Goal: Ask a question: Seek information or help from site administrators or community

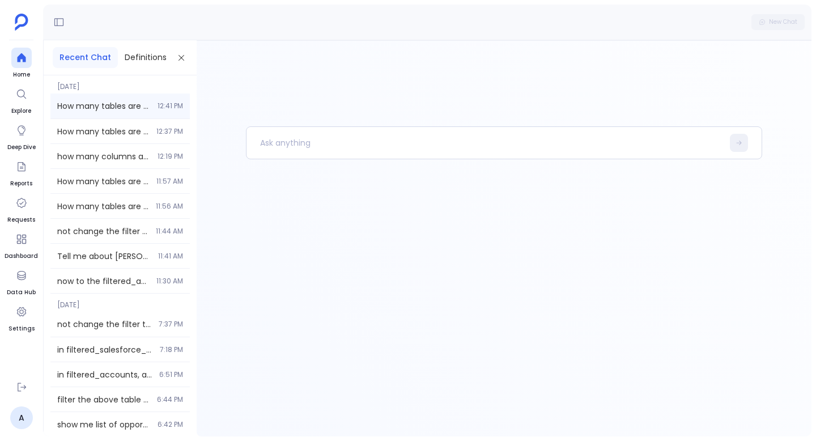
click at [90, 112] on div "How many tables are present in CX data? (Use infotool) 12:41 PM" at bounding box center [119, 106] width 139 height 25
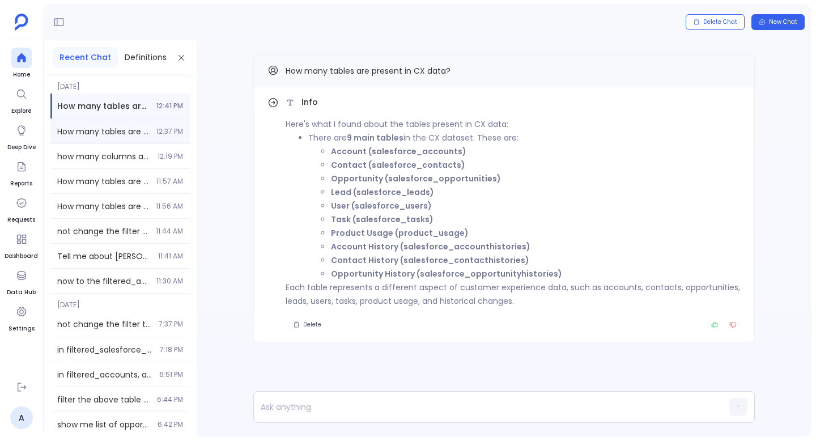
click at [93, 133] on span "How many tables are present in CX data?" at bounding box center [103, 131] width 92 height 11
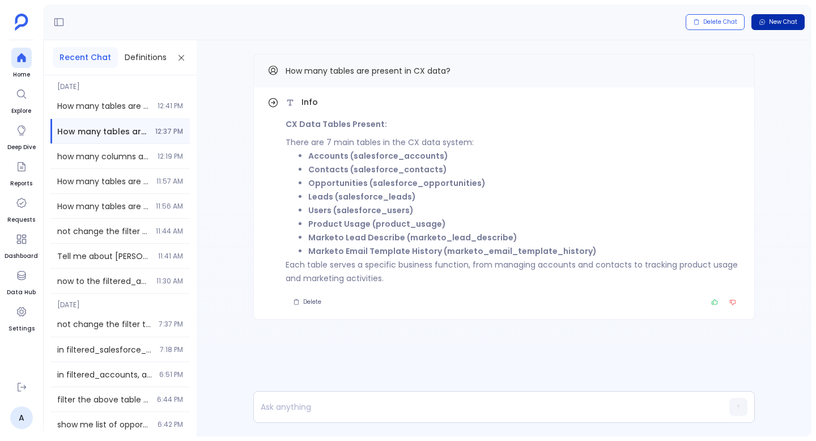
click at [779, 27] on button "New Chat" at bounding box center [778, 22] width 53 height 16
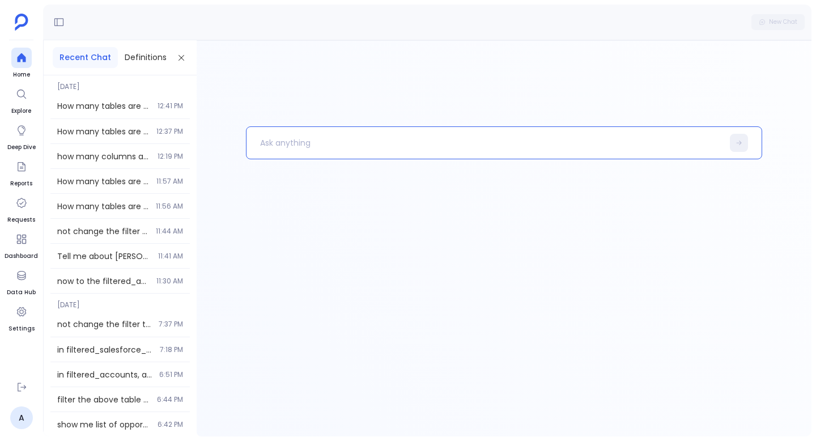
click at [310, 152] on p at bounding box center [485, 142] width 477 height 29
click at [310, 141] on p at bounding box center [485, 142] width 477 height 29
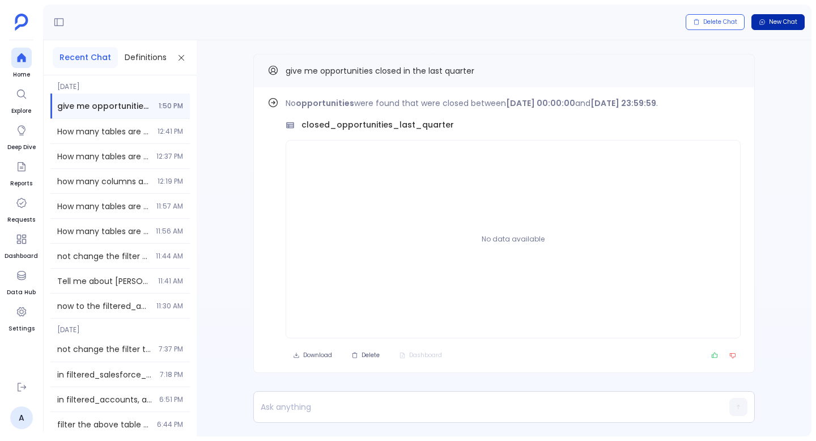
click at [770, 22] on span "New Chat" at bounding box center [783, 22] width 28 height 8
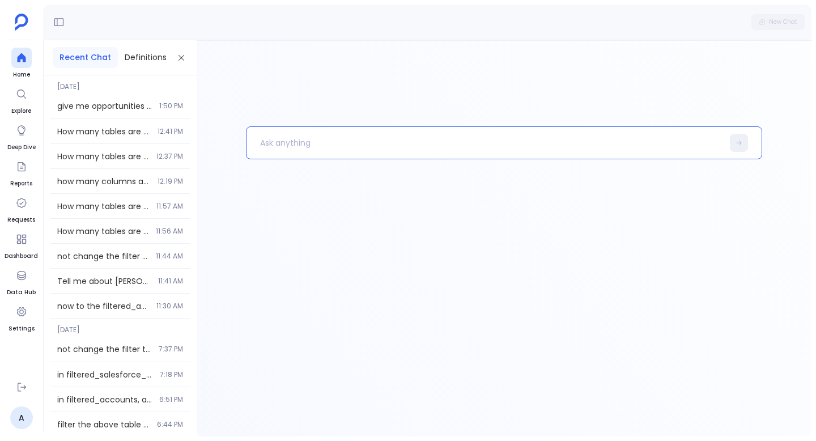
click at [423, 145] on p at bounding box center [485, 142] width 477 height 29
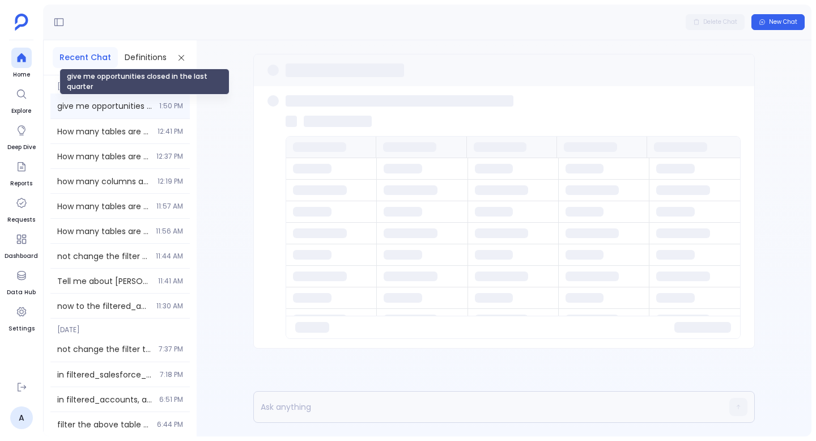
click at [111, 107] on span "give me opportunities closed in the last quarter" at bounding box center [104, 105] width 95 height 11
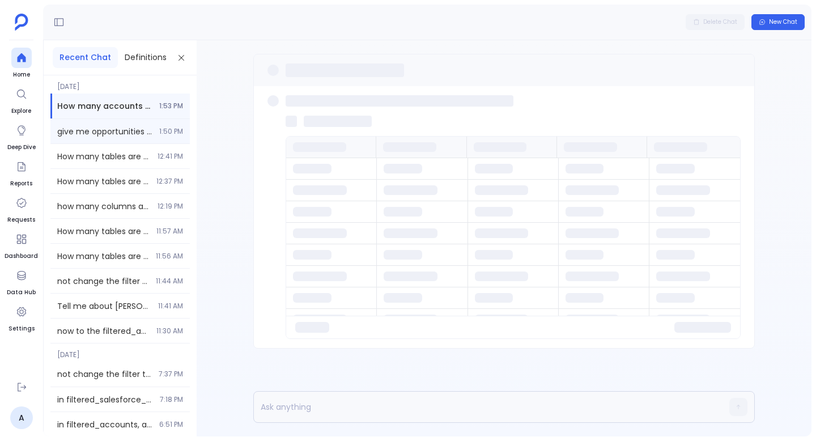
click at [160, 122] on div "give me opportunities closed in the last quarter 1:50 PM" at bounding box center [119, 131] width 139 height 24
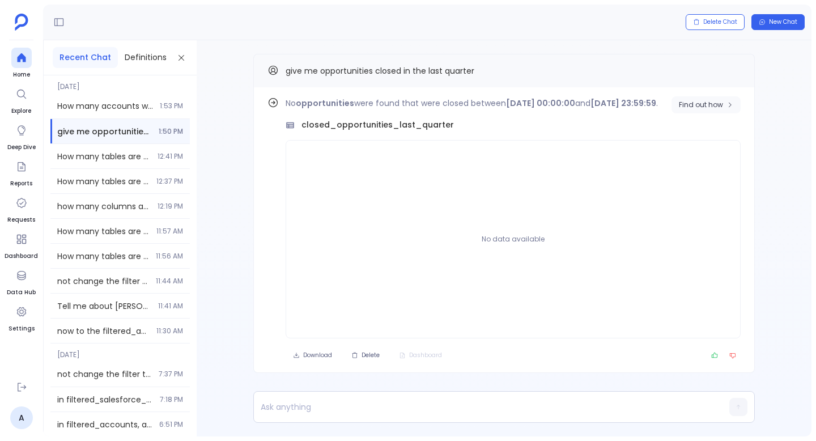
click at [700, 109] on button "Find out how" at bounding box center [706, 104] width 69 height 17
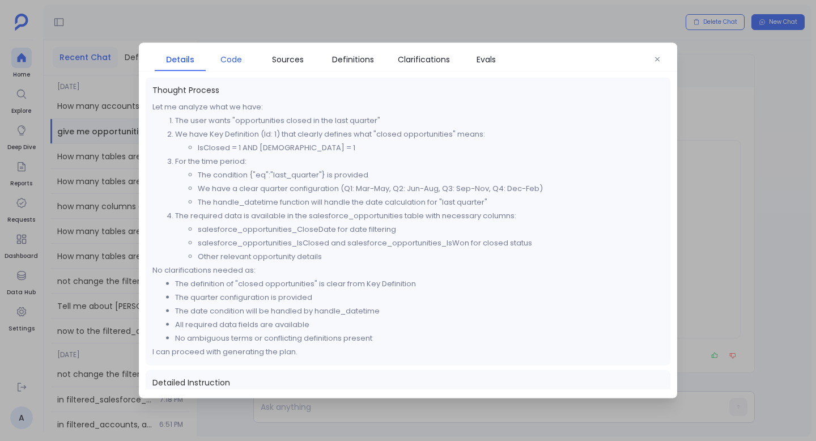
click at [234, 60] on span "Code" at bounding box center [232, 59] width 22 height 12
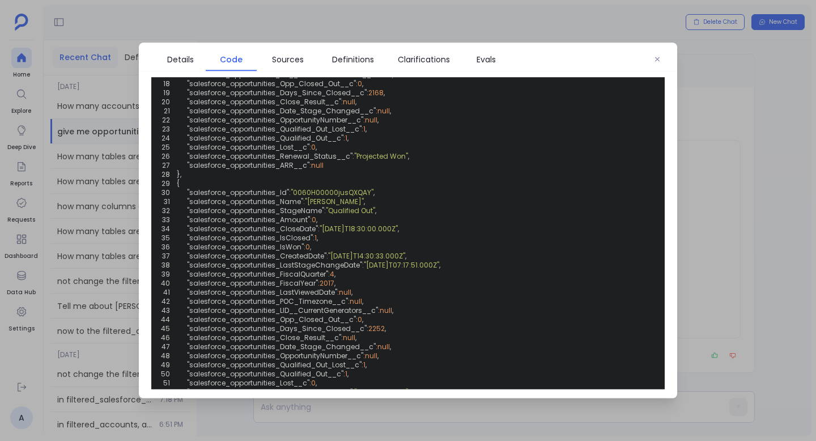
scroll to position [879, 0]
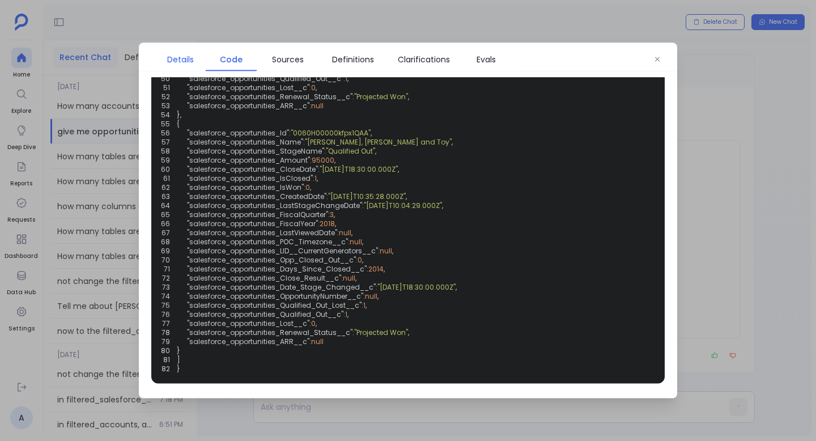
click at [160, 48] on link "Details" at bounding box center [180, 60] width 51 height 24
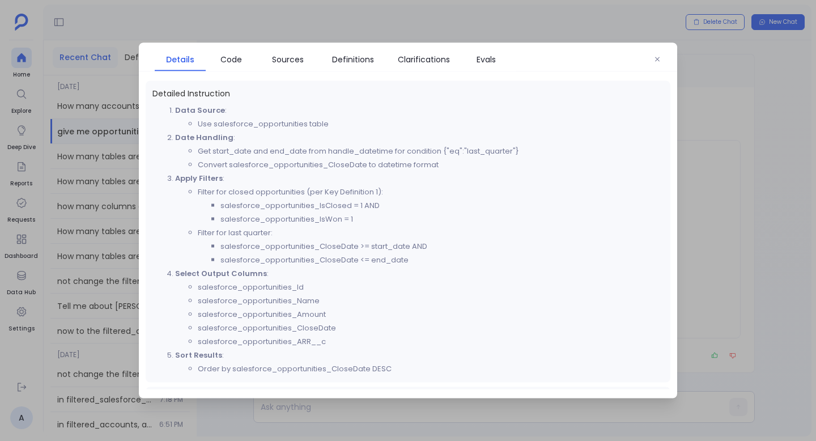
scroll to position [298, 0]
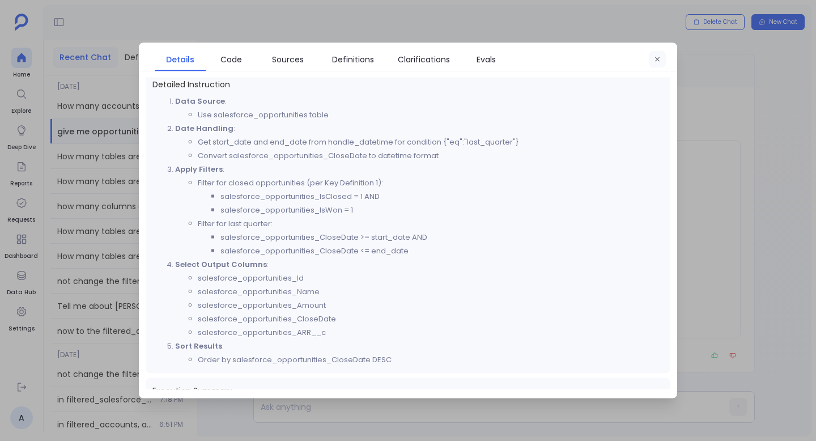
click at [655, 54] on button "button" at bounding box center [657, 59] width 17 height 17
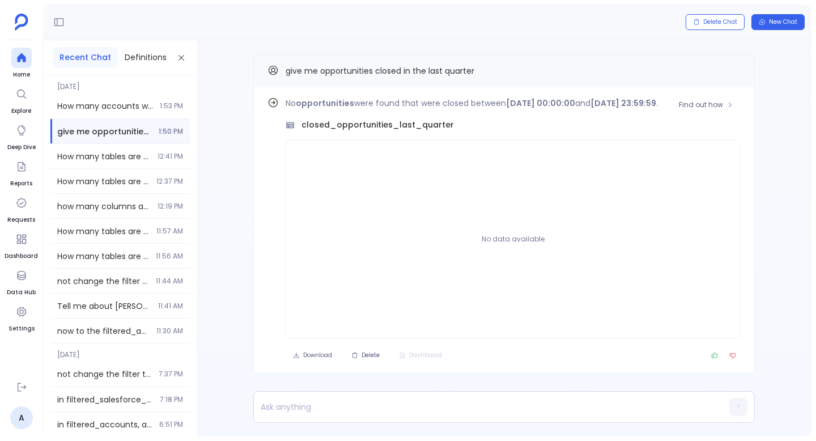
click at [643, 104] on strong "[DATE] 23:59:59" at bounding box center [624, 103] width 66 height 11
click at [660, 124] on div "closed_opportunities_last_quarter" at bounding box center [513, 125] width 455 height 12
click at [701, 105] on span "Find out how" at bounding box center [701, 104] width 44 height 9
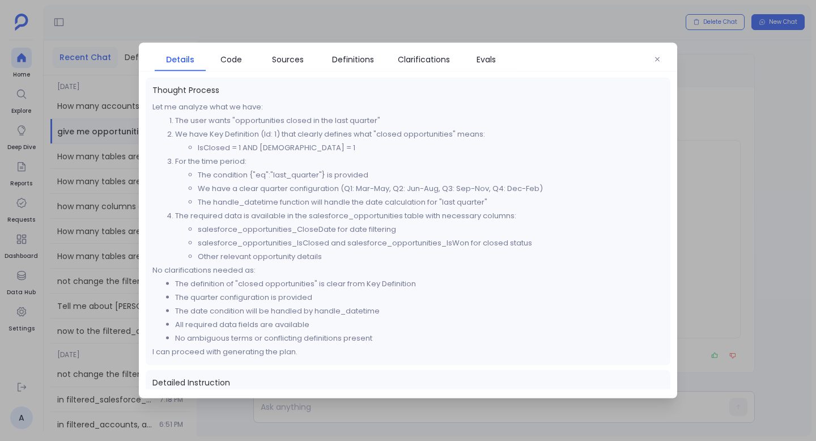
click at [237, 45] on div "Details Code Sources Definitions Clarifications Evals" at bounding box center [408, 57] width 539 height 29
click at [241, 64] on span "Code" at bounding box center [232, 59] width 22 height 12
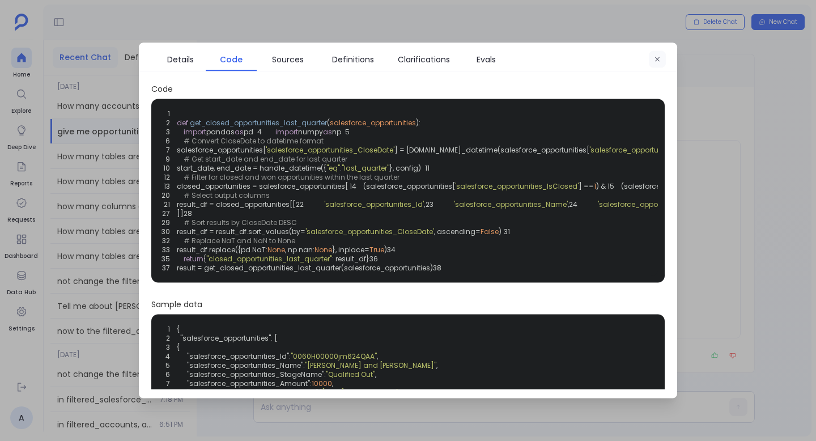
click at [656, 65] on button "button" at bounding box center [657, 59] width 17 height 17
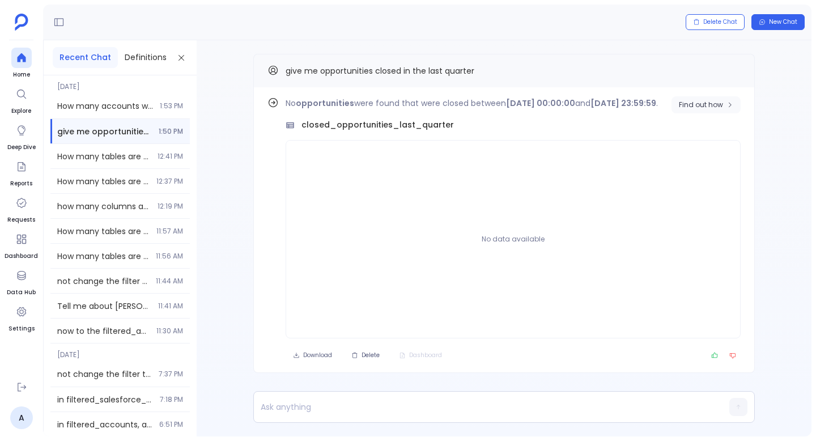
click at [686, 105] on span "Find out how" at bounding box center [701, 104] width 44 height 9
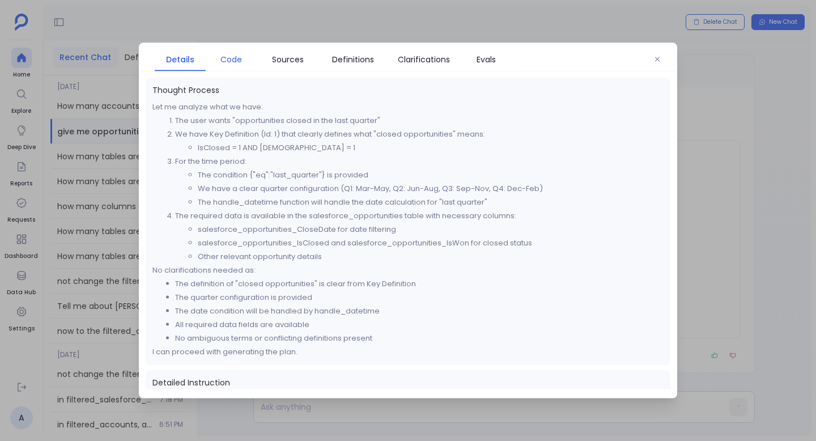
click at [228, 65] on span "Code" at bounding box center [232, 59] width 22 height 12
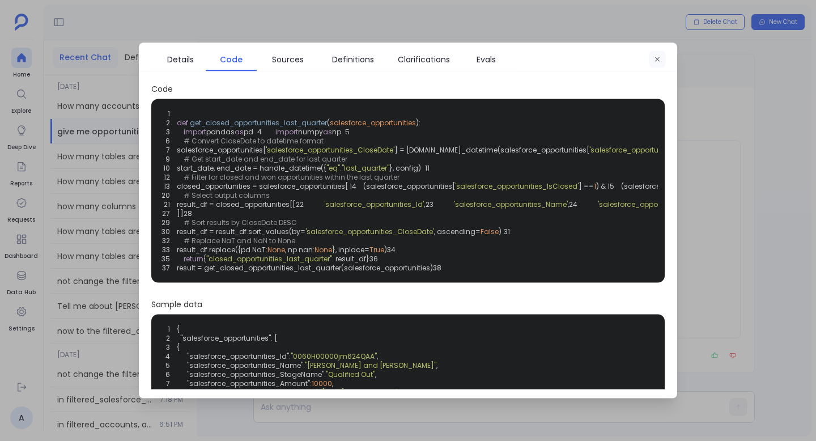
click at [659, 60] on icon "button" at bounding box center [657, 59] width 7 height 7
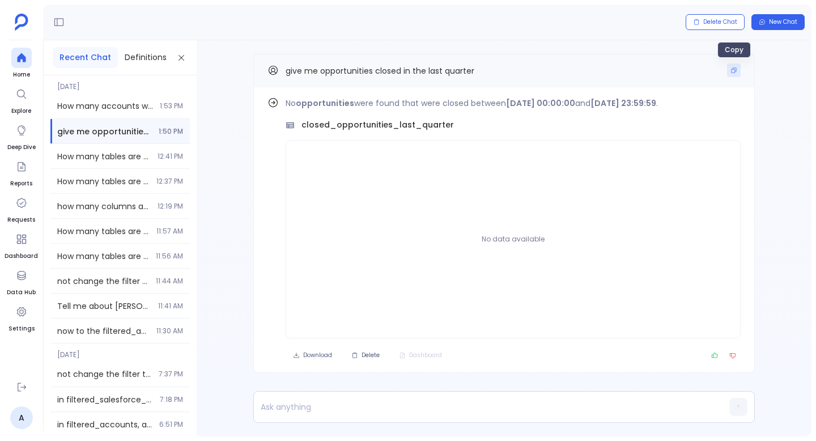
click at [728, 73] on button "Copy" at bounding box center [734, 70] width 14 height 14
click at [349, 426] on div "Find out how No opportunities were found that were closed between [DATE] 00:00:…" at bounding box center [504, 236] width 615 height 392
click at [347, 411] on p at bounding box center [482, 407] width 457 height 16
paste p
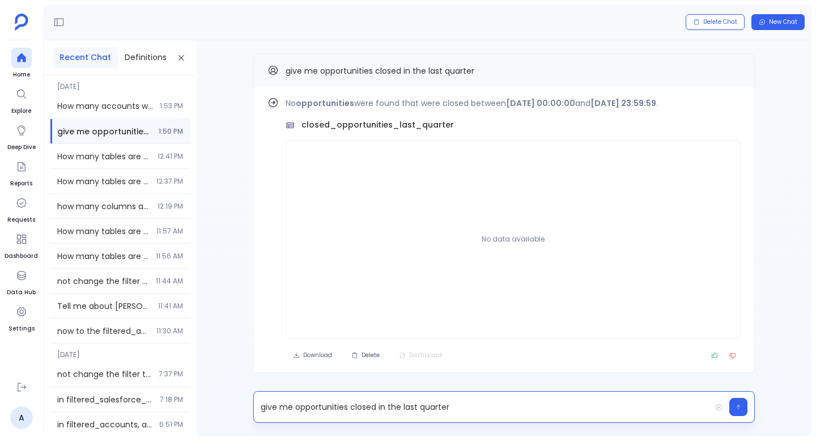
click at [350, 409] on p "give me opportunities closed in the last quarter" at bounding box center [482, 407] width 457 height 16
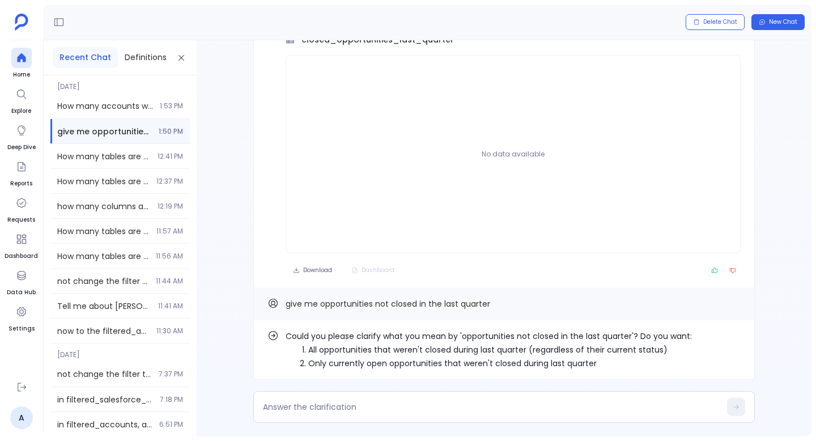
scroll to position [0, 0]
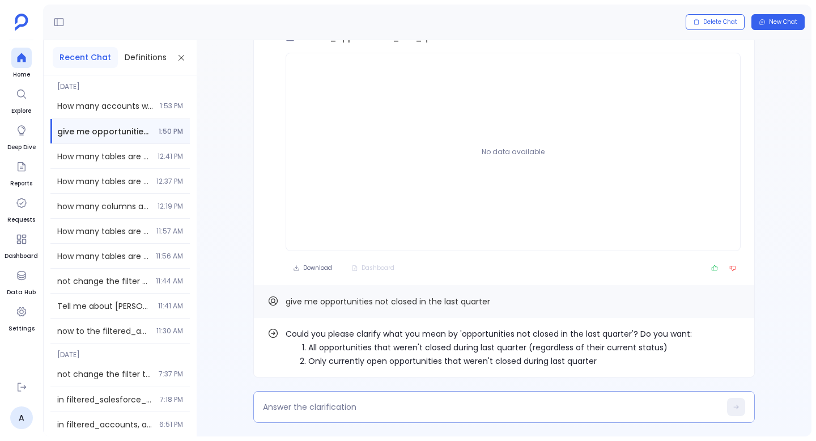
click at [495, 399] on div at bounding box center [504, 407] width 502 height 32
click at [497, 399] on div at bounding box center [504, 407] width 502 height 32
click at [433, 414] on div at bounding box center [504, 407] width 502 height 32
click at [418, 409] on textarea at bounding box center [492, 406] width 458 height 11
type textarea "1."
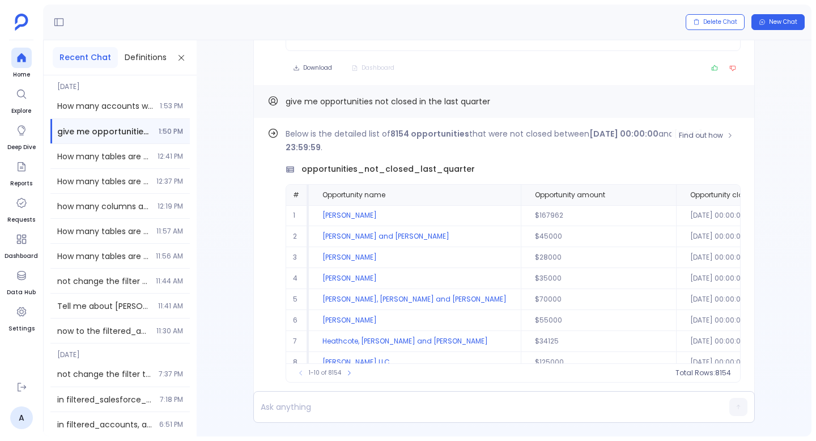
scroll to position [-21, 0]
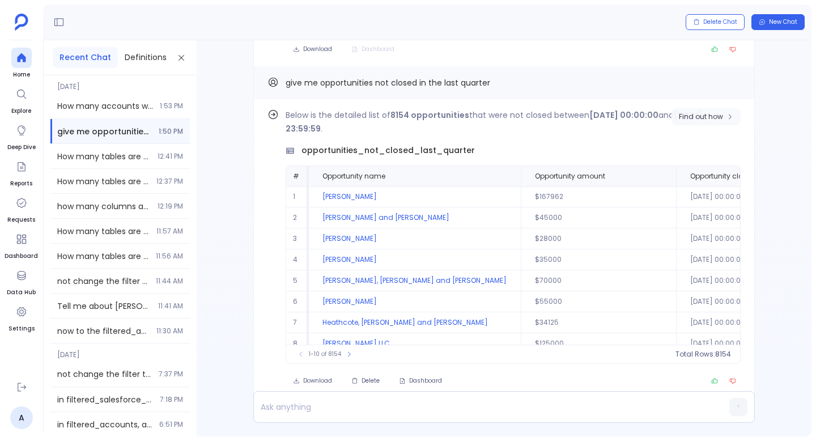
click at [714, 118] on span "Find out how" at bounding box center [701, 116] width 44 height 9
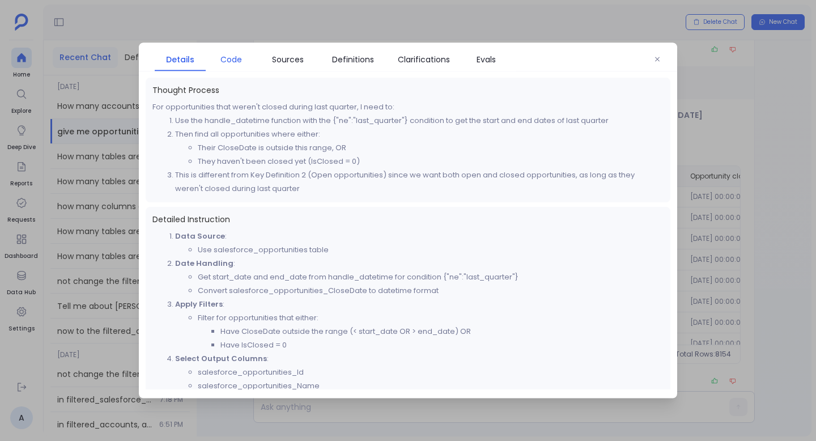
click at [234, 61] on span "Code" at bounding box center [232, 59] width 22 height 12
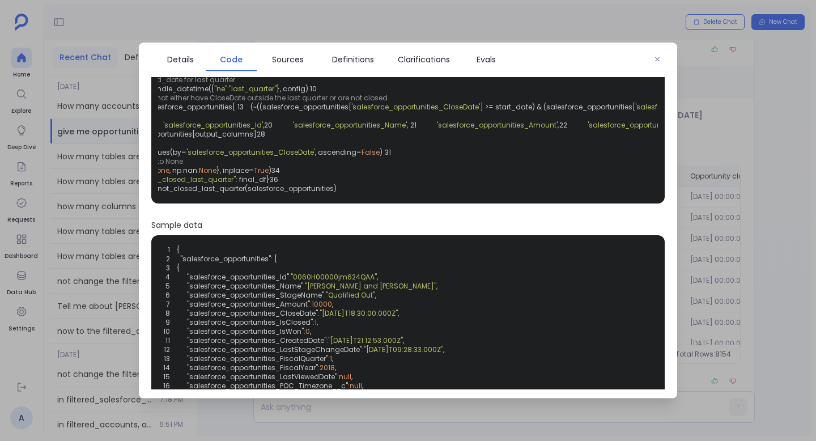
scroll to position [0, 0]
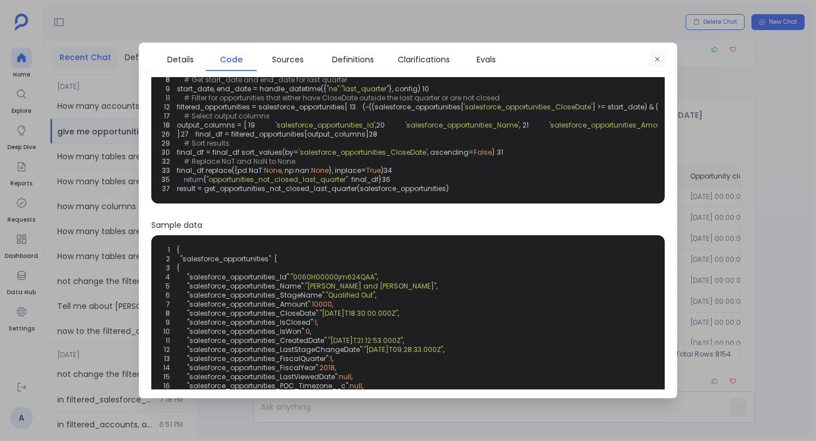
click at [659, 57] on icon "button" at bounding box center [657, 59] width 7 height 7
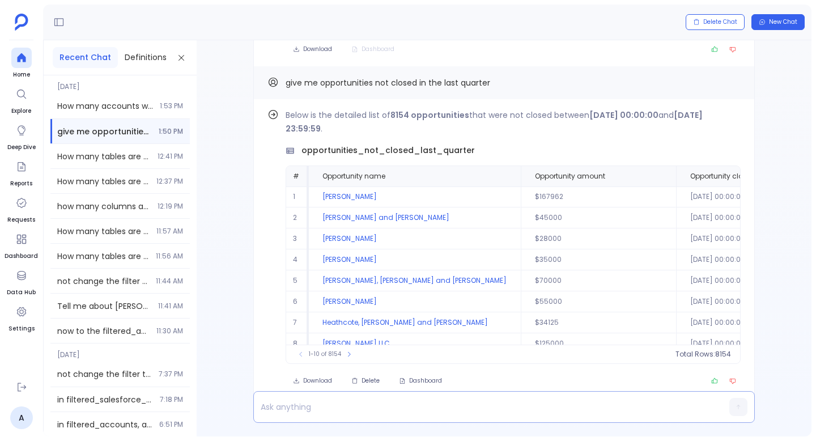
click at [507, 410] on p at bounding box center [482, 407] width 457 height 16
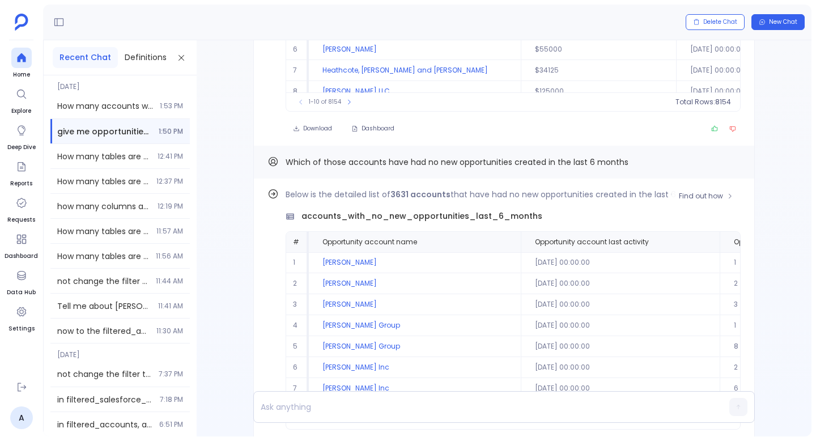
scroll to position [-89, 0]
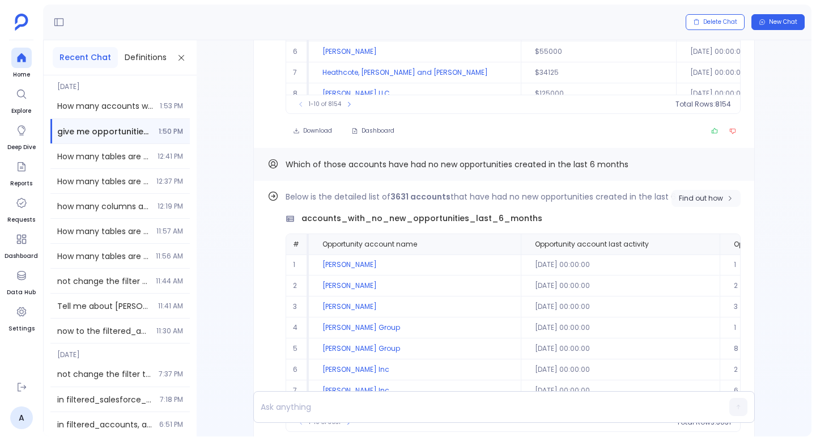
click at [703, 194] on span "Find out how" at bounding box center [701, 198] width 44 height 9
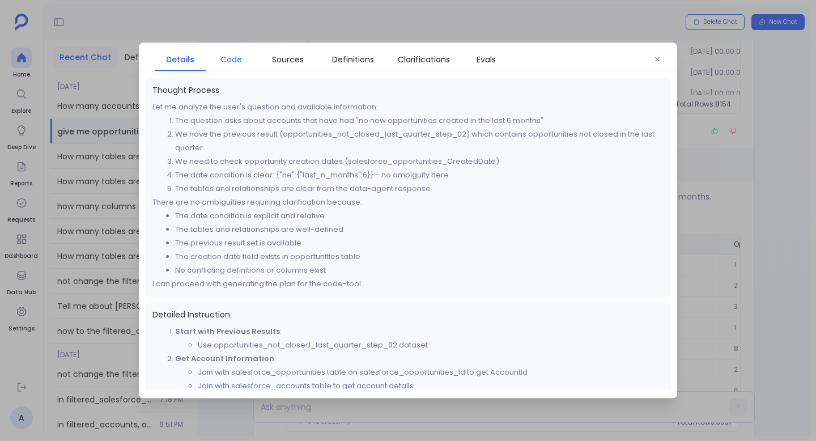
click at [232, 62] on span "Code" at bounding box center [232, 59] width 22 height 12
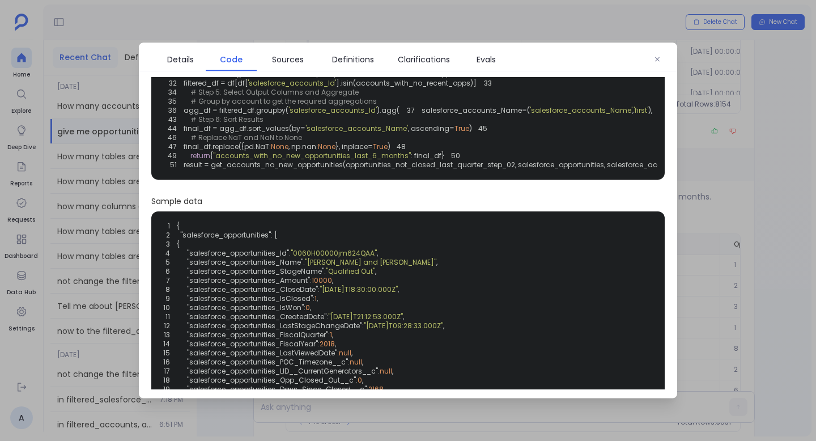
scroll to position [239, 0]
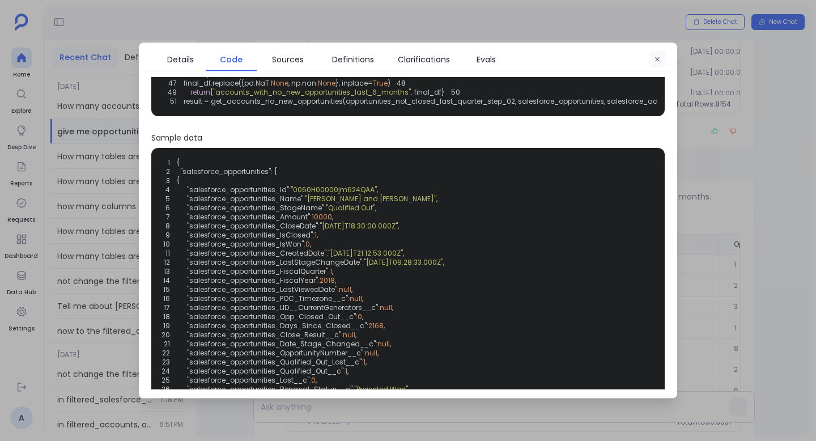
click at [654, 54] on button "button" at bounding box center [657, 59] width 17 height 17
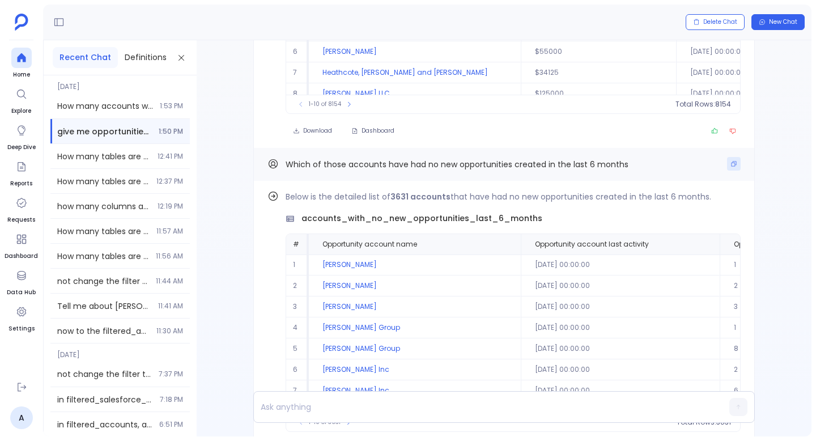
click at [731, 169] on button "Copy" at bounding box center [734, 164] width 14 height 14
click at [472, 413] on p at bounding box center [482, 407] width 457 height 16
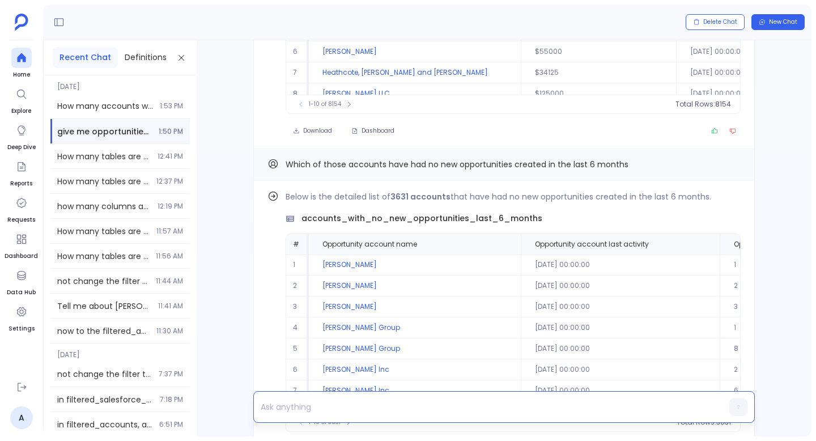
paste p
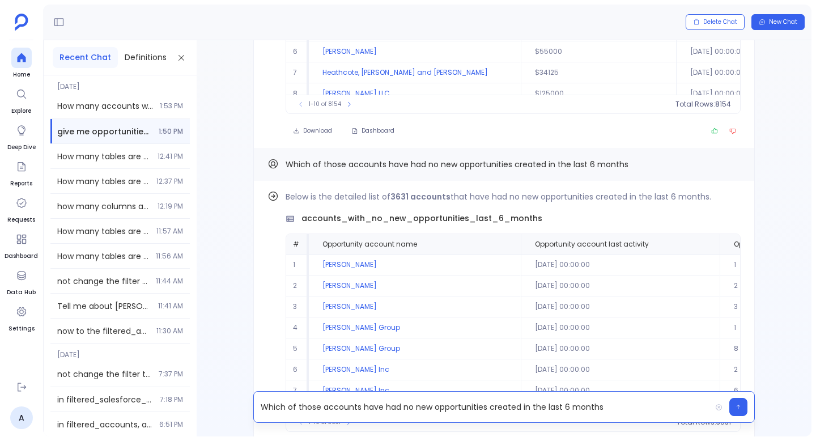
click at [409, 408] on p "Which of those accounts have had no new opportunities created in the last 6 mon…" at bounding box center [482, 407] width 457 height 16
click at [507, 408] on p "Which of those accounts have had new opportunities created in the last 6 months" at bounding box center [482, 407] width 457 height 16
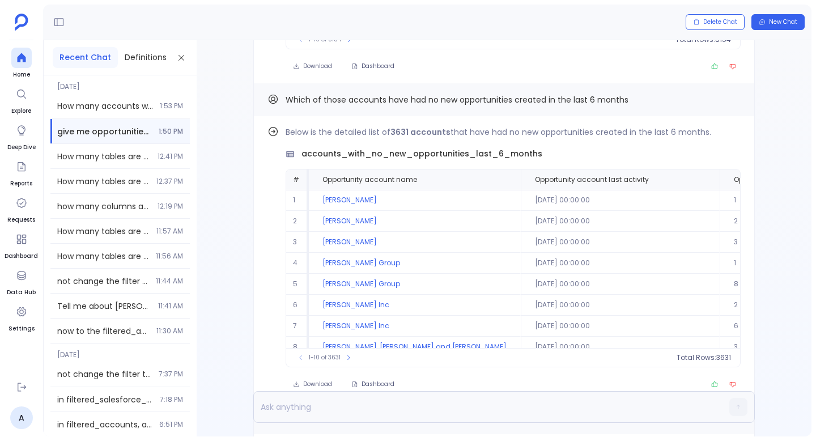
scroll to position [0, 0]
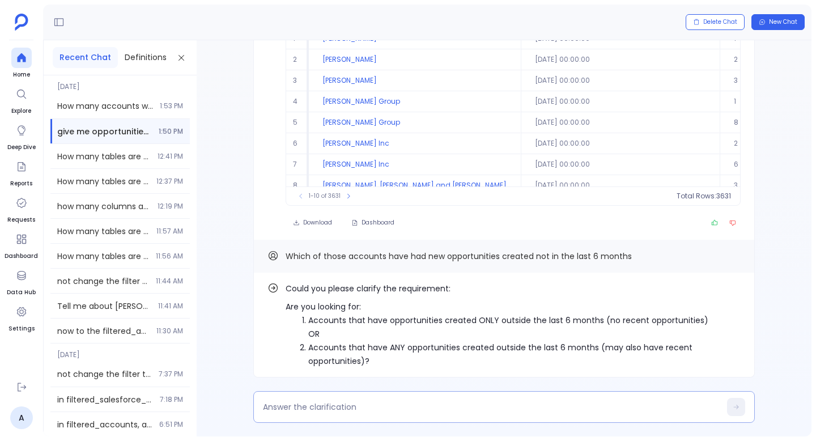
click at [319, 408] on textarea at bounding box center [492, 406] width 458 height 11
type textarea "2."
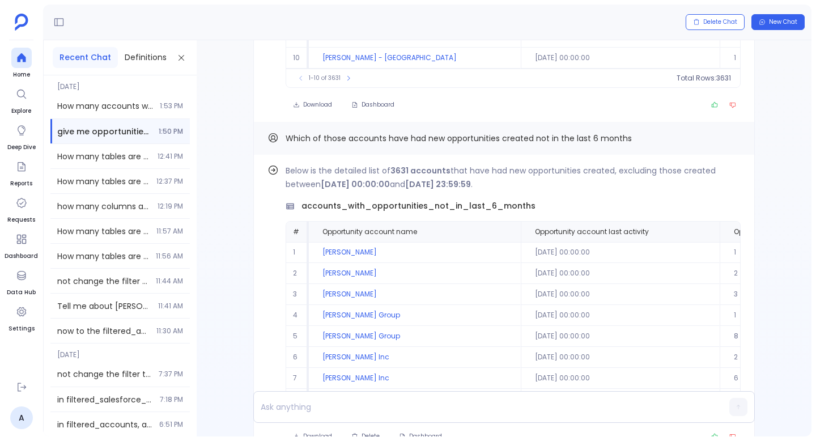
scroll to position [-56, 0]
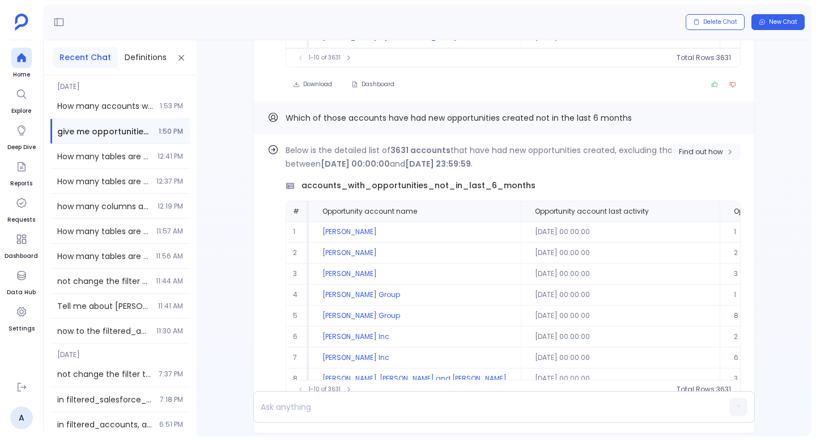
click at [712, 155] on span "Find out how" at bounding box center [701, 151] width 44 height 9
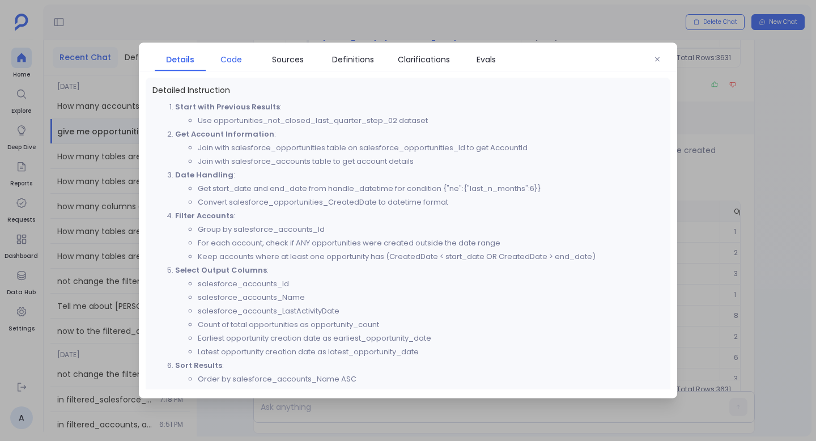
click at [227, 63] on span "Code" at bounding box center [232, 59] width 22 height 12
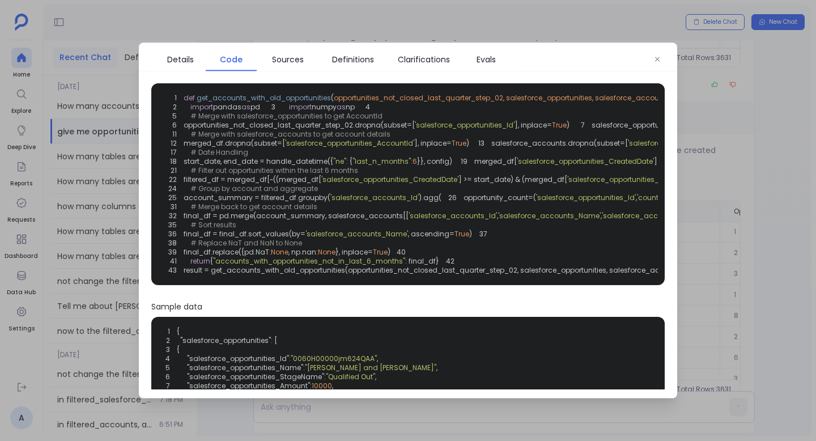
scroll to position [184, 0]
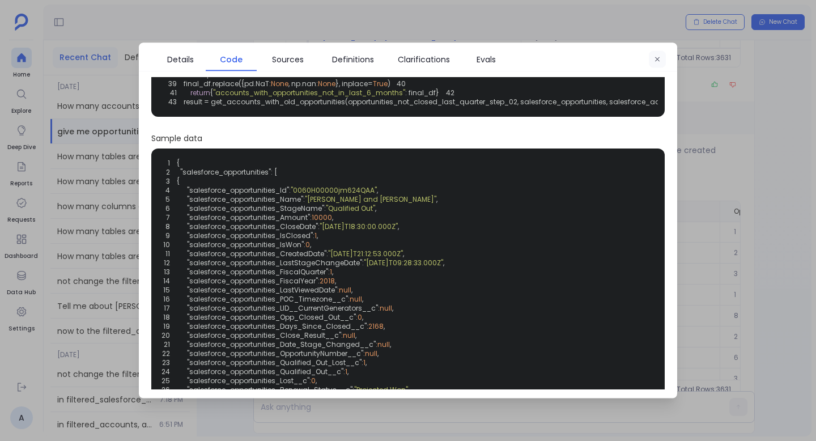
click at [658, 60] on icon "button" at bounding box center [657, 59] width 5 height 5
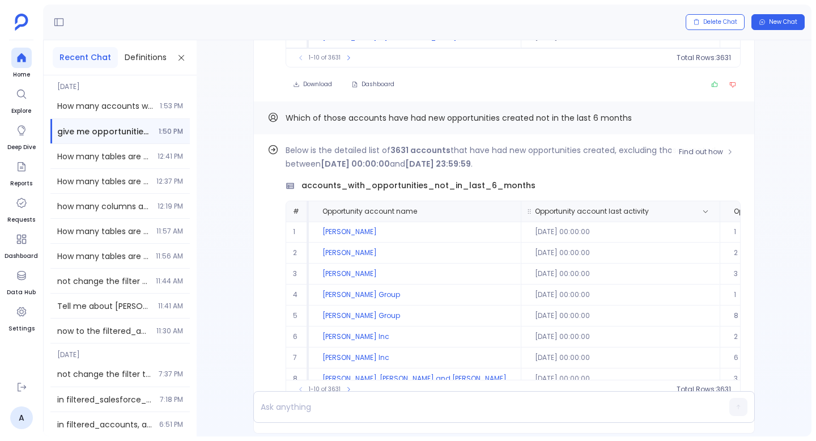
scroll to position [54, 0]
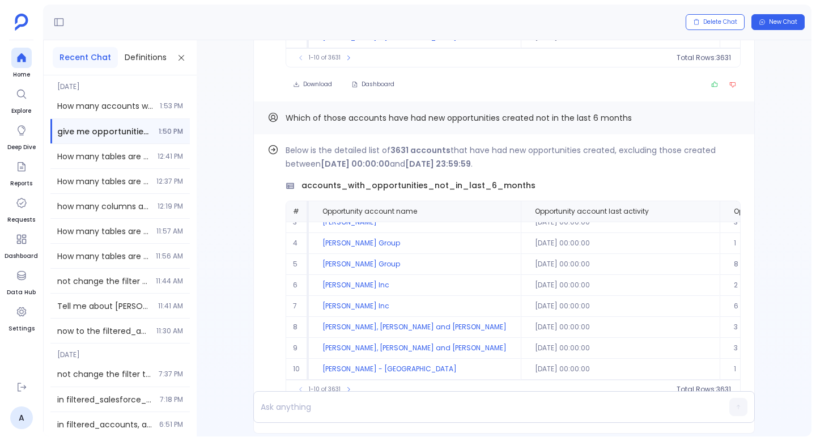
click at [784, 41] on div "Find out how Below is the detailed list of 3631 accounts that have had new oppo…" at bounding box center [504, 238] width 615 height 396
click at [782, 27] on button "New Chat" at bounding box center [778, 22] width 53 height 16
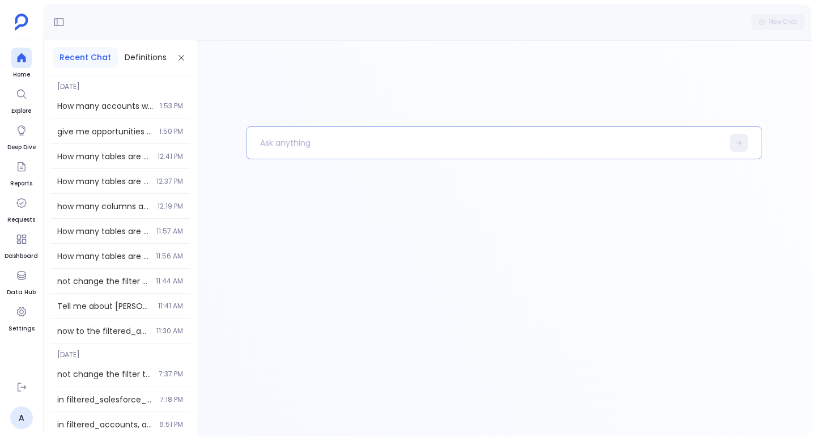
click at [437, 148] on p at bounding box center [485, 142] width 477 height 29
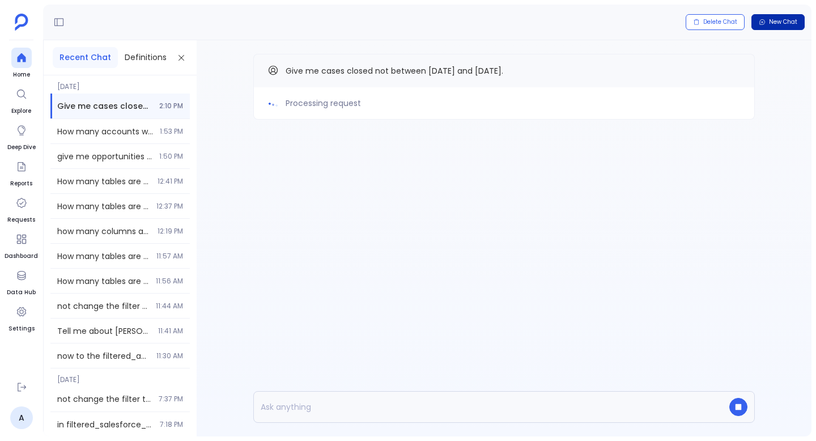
click at [776, 20] on span "New Chat" at bounding box center [783, 22] width 28 height 8
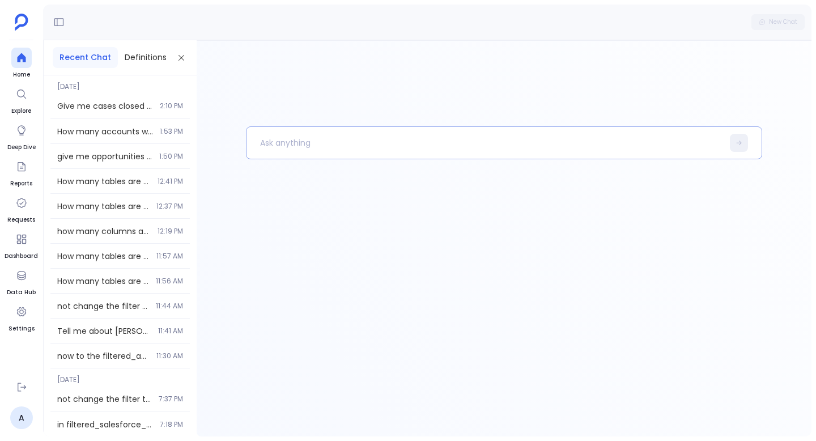
click at [291, 147] on p at bounding box center [485, 142] width 477 height 29
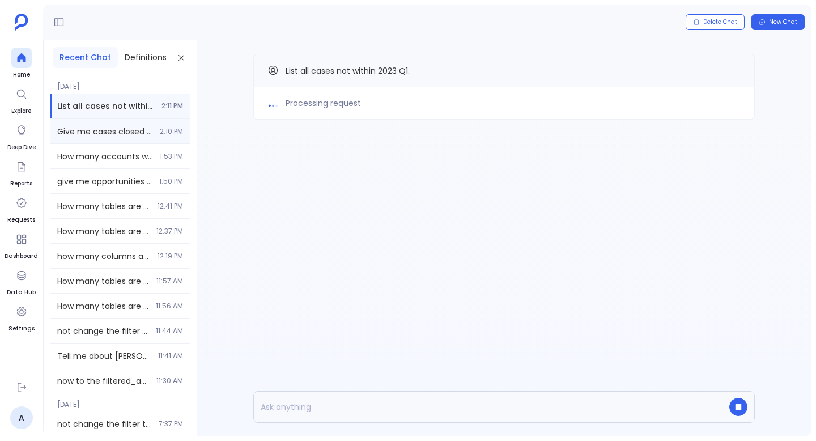
click at [165, 125] on div "Give me cases closed not between [DATE] and [DATE]. 2:10 PM" at bounding box center [119, 131] width 139 height 24
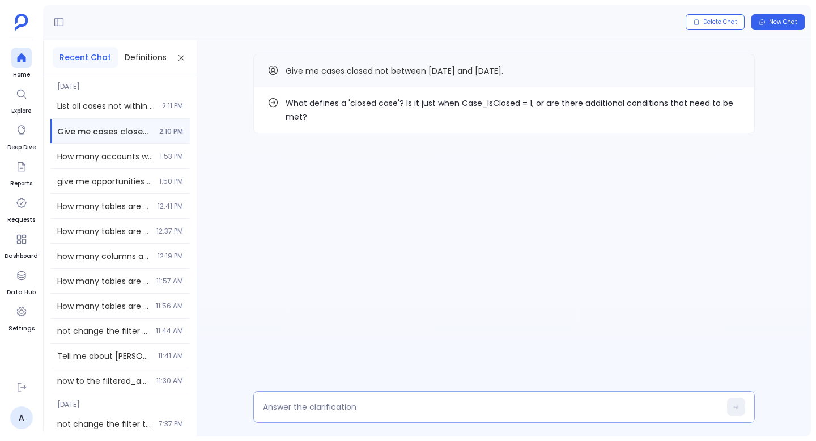
click at [414, 415] on div at bounding box center [504, 407] width 502 height 32
click at [416, 416] on div at bounding box center [504, 407] width 502 height 32
click at [403, 413] on div at bounding box center [504, 407] width 502 height 32
click at [370, 409] on textarea at bounding box center [492, 406] width 458 height 11
type textarea "t"
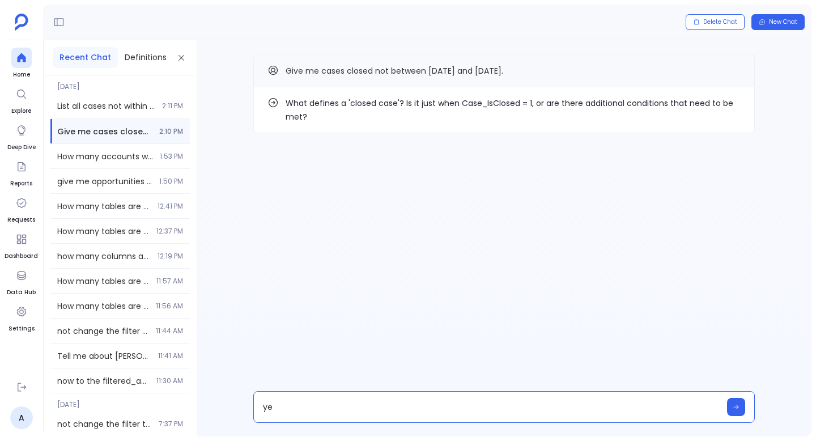
type textarea "yes"
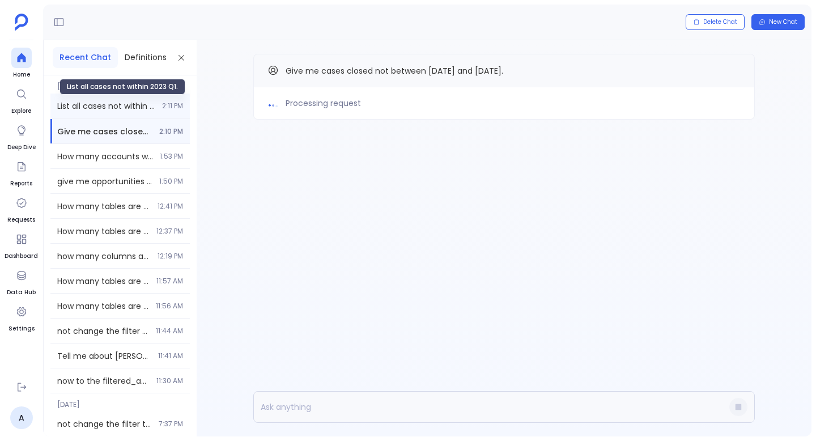
click at [126, 107] on span "List all cases not within 2023 Q1." at bounding box center [106, 105] width 98 height 11
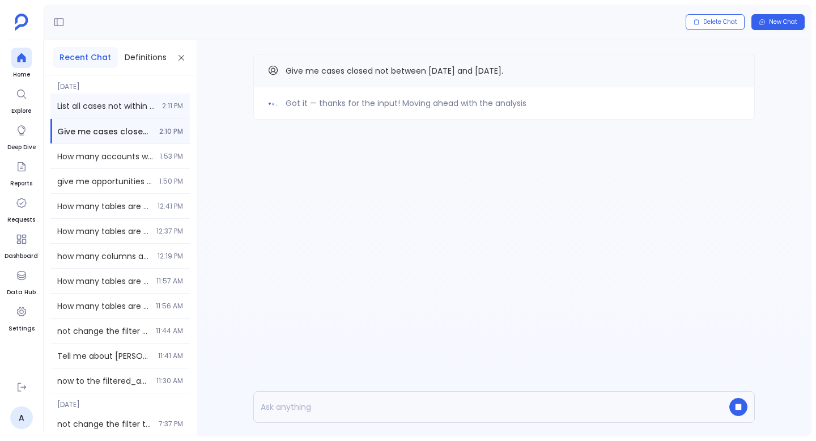
click at [130, 107] on span "List all cases not within 2023 Q1." at bounding box center [106, 105] width 98 height 11
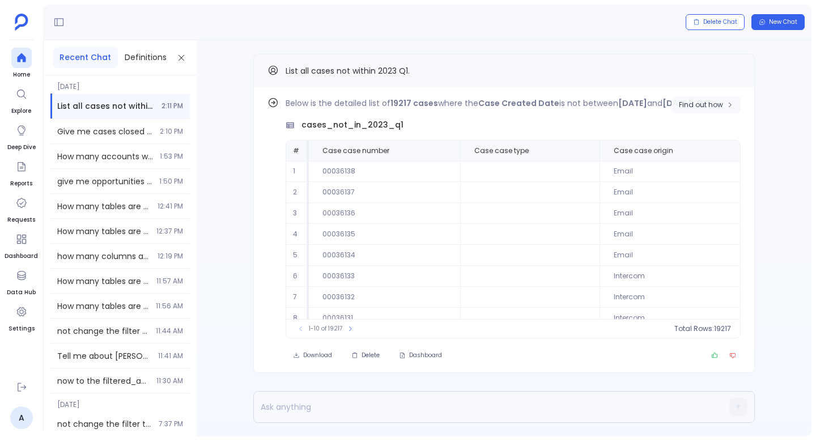
click at [723, 108] on span "Find out how" at bounding box center [701, 104] width 44 height 9
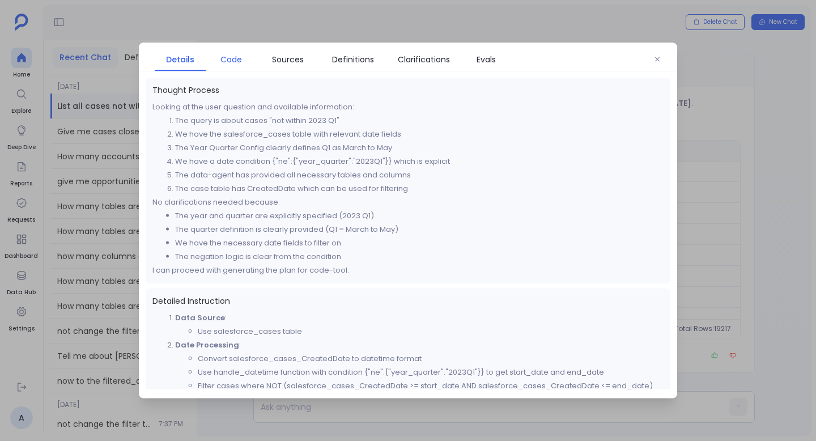
click at [231, 58] on span "Code" at bounding box center [232, 59] width 22 height 12
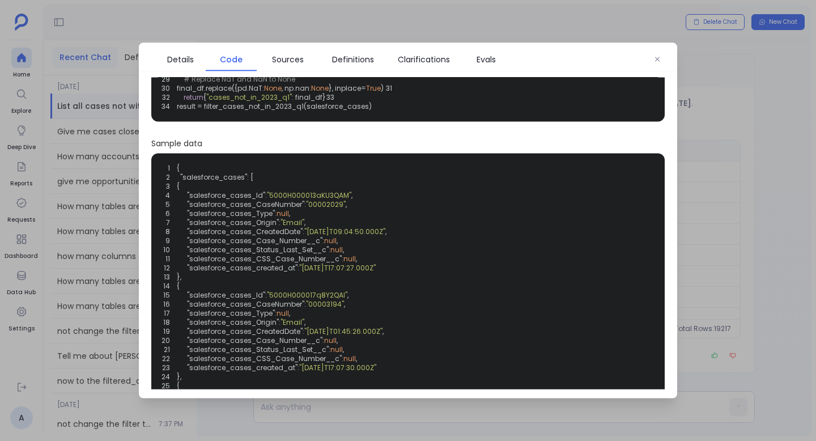
scroll to position [170, 0]
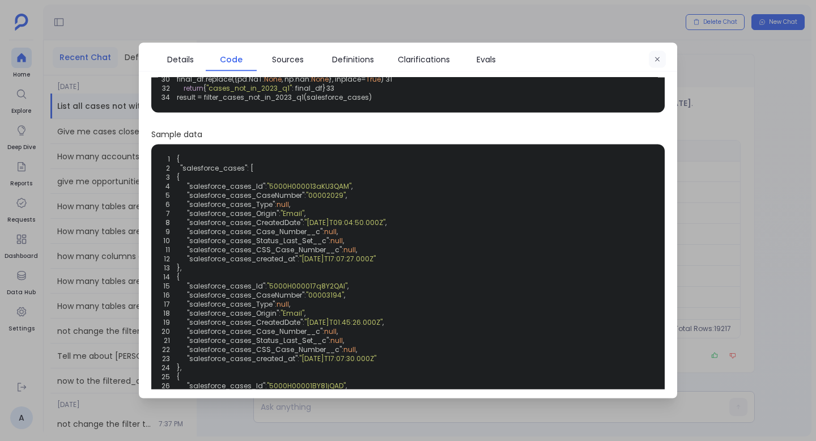
click at [657, 62] on icon "button" at bounding box center [657, 59] width 7 height 7
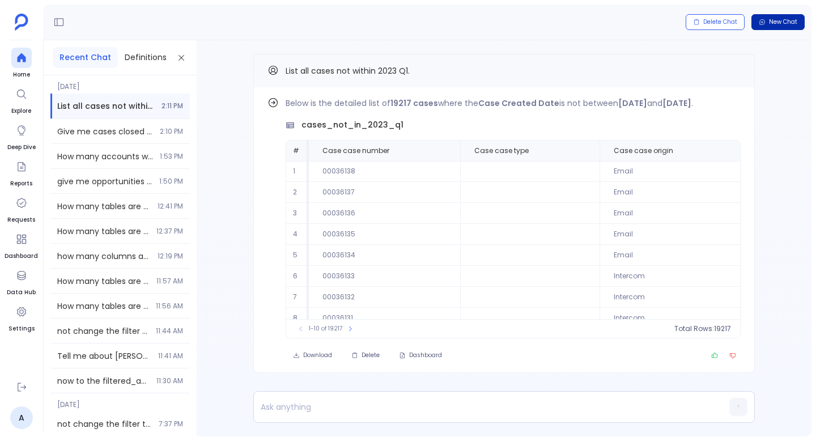
click at [774, 20] on span "New Chat" at bounding box center [783, 22] width 28 height 8
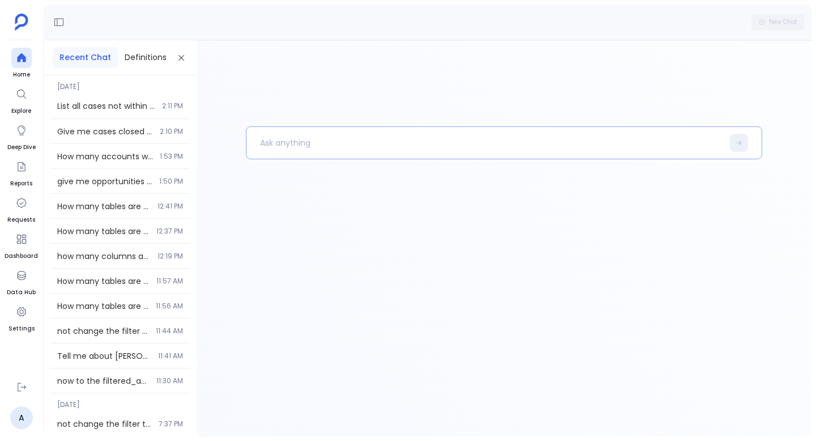
click at [313, 138] on p at bounding box center [485, 142] width 477 height 29
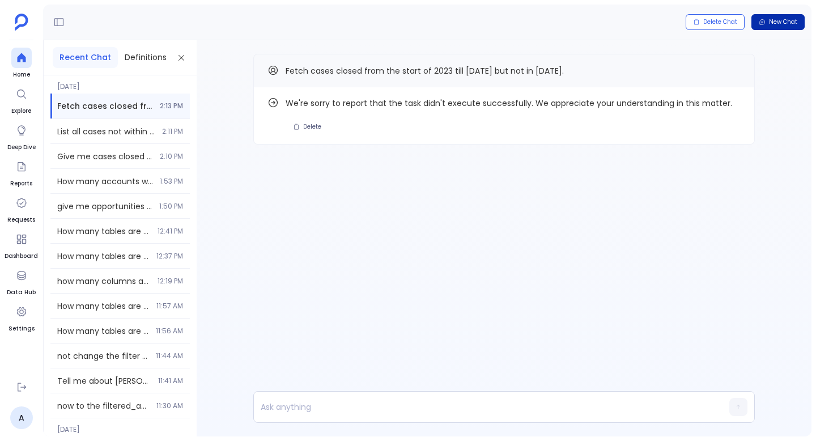
click at [774, 27] on button "New Chat" at bounding box center [778, 22] width 53 height 16
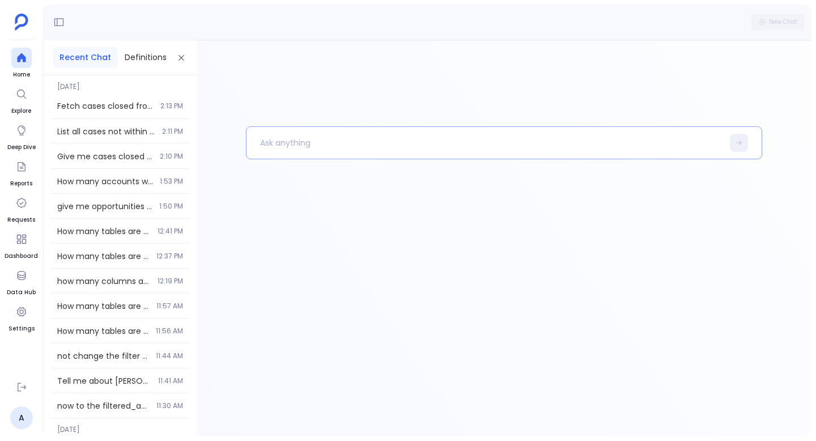
click at [518, 156] on p at bounding box center [485, 142] width 477 height 29
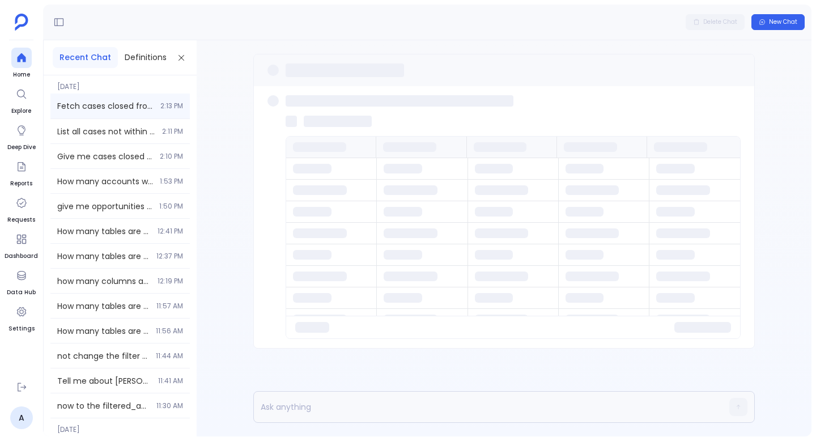
click at [92, 110] on span "Fetch cases closed from the start of 2023 till [DATE] but not in [DATE]." at bounding box center [105, 105] width 96 height 11
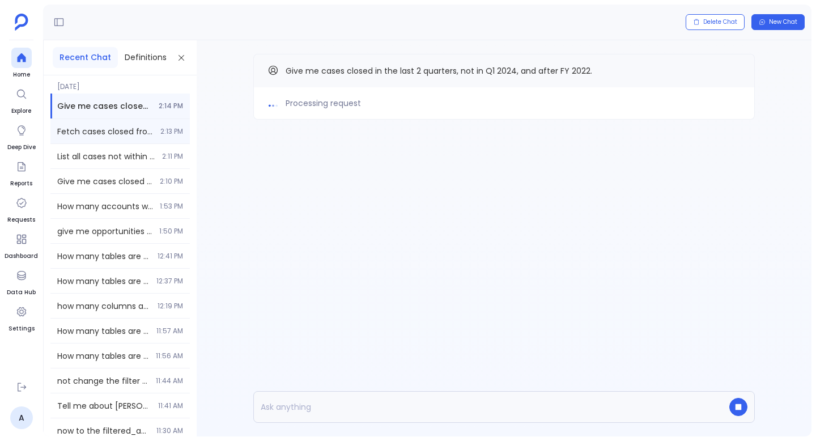
click at [142, 124] on div "Fetch cases closed from the start of 2023 till [DATE] but not in [DATE]. 2:13 PM" at bounding box center [119, 131] width 139 height 24
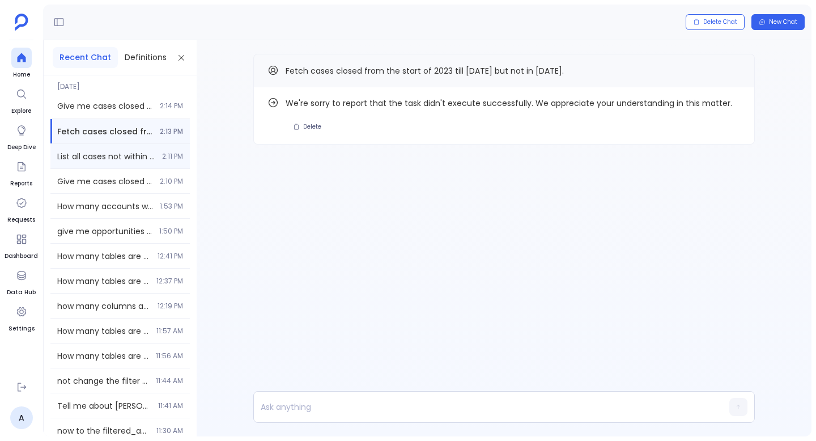
click at [159, 150] on div "List all cases not within 2023 Q1. 2:11 PM" at bounding box center [119, 156] width 139 height 24
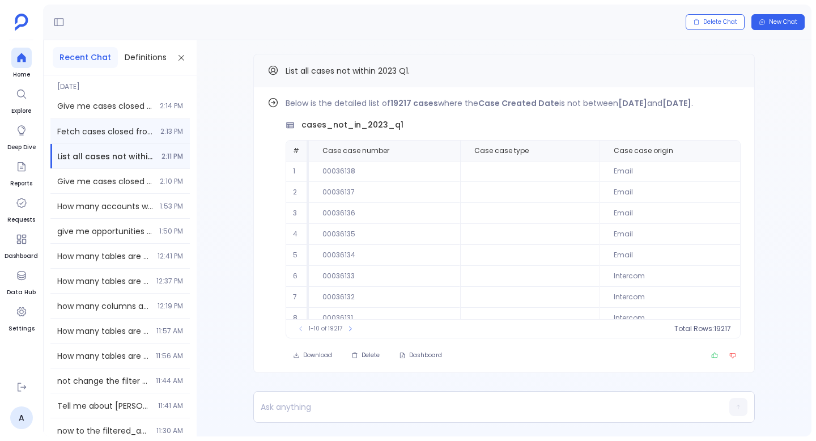
click at [160, 129] on span "2:13 PM" at bounding box center [171, 131] width 23 height 9
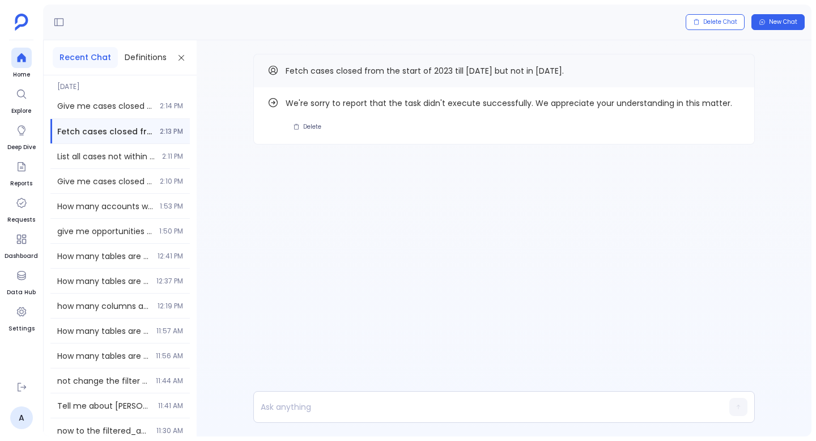
click at [154, 93] on div "[DATE] Give me cases closed in the last 2 quarters, not in Q1 2024, and after F…" at bounding box center [119, 97] width 139 height 44
click at [164, 115] on div "Give me cases closed in the last 2 quarters, not in Q1 2024, and after FY 2022.…" at bounding box center [119, 106] width 139 height 25
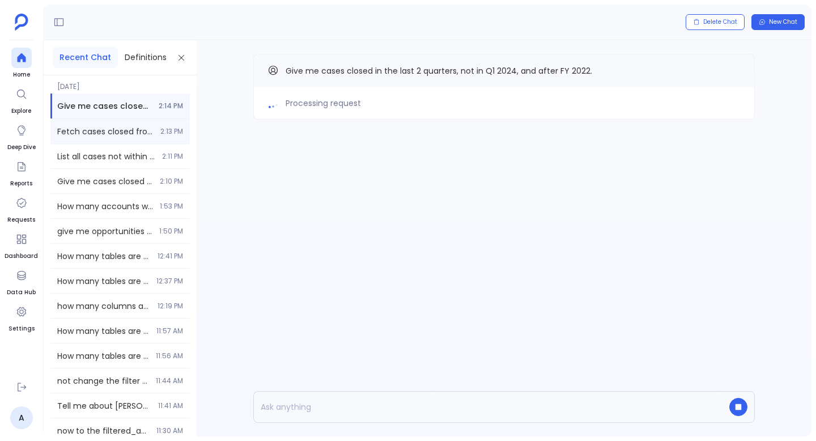
click at [173, 124] on div "Fetch cases closed from the start of 2023 till [DATE] but not in [DATE]. 2:13 PM" at bounding box center [119, 131] width 139 height 24
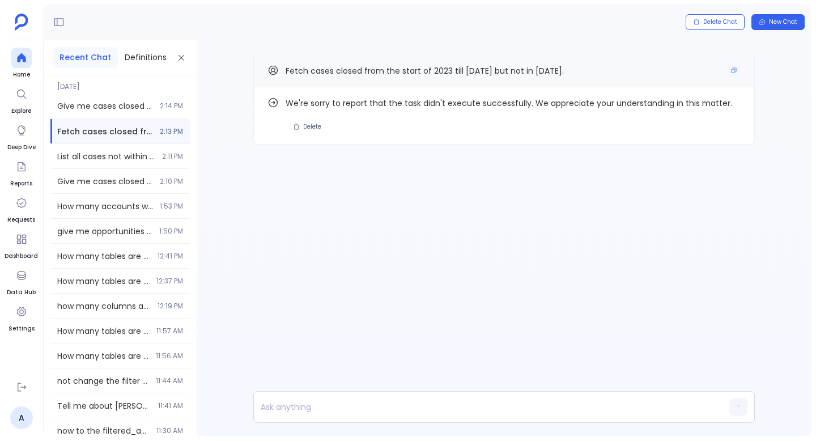
click at [741, 67] on div "Fetch cases closed from the start of 2023 till [DATE] but not in [DATE]." at bounding box center [504, 70] width 502 height 33
click at [726, 68] on div "Fetch cases closed from the start of 2023 till [DATE] but not in [DATE]." at bounding box center [504, 70] width 473 height 15
click at [728, 69] on button "Copy" at bounding box center [734, 70] width 14 height 14
click at [304, 413] on p at bounding box center [482, 407] width 457 height 16
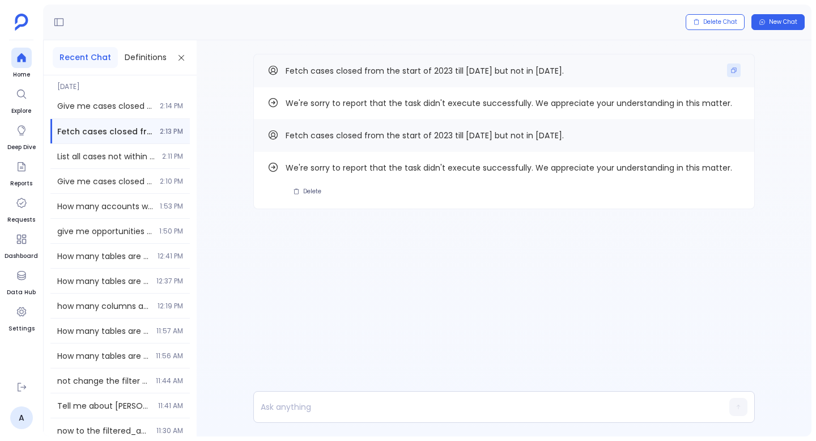
click at [734, 70] on icon "Copy" at bounding box center [734, 70] width 7 height 7
click at [783, 19] on span "New Chat" at bounding box center [783, 22] width 28 height 8
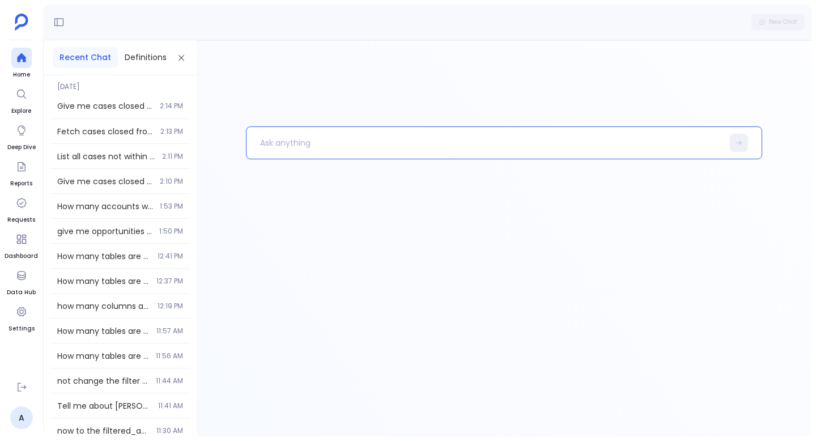
click at [323, 143] on p at bounding box center [485, 142] width 477 height 29
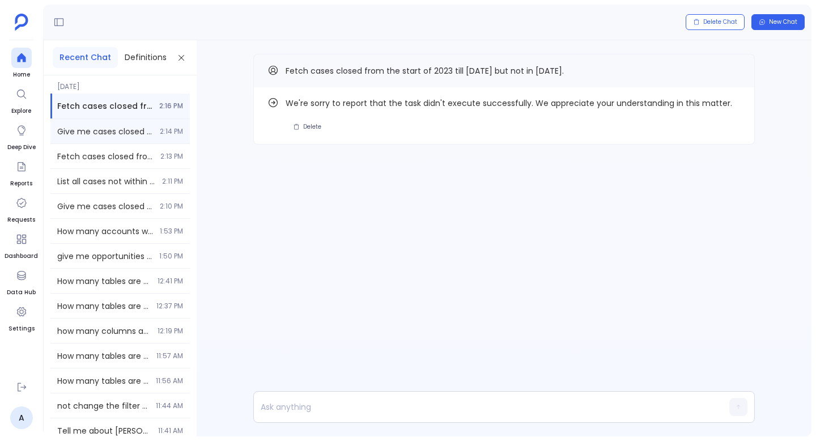
click at [133, 119] on div "Give me cases closed in the last 2 quarters, not in Q1 2024, and after FY 2022.…" at bounding box center [119, 131] width 139 height 24
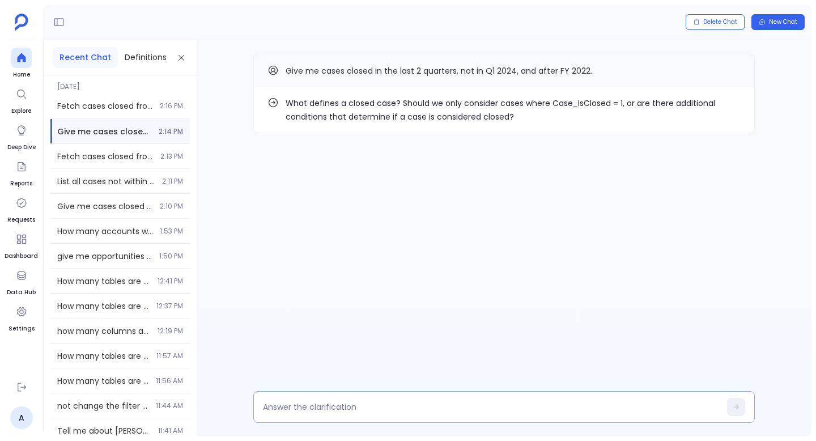
click at [369, 392] on div at bounding box center [504, 407] width 502 height 32
click at [384, 399] on div at bounding box center [504, 407] width 502 height 32
click at [395, 406] on textarea at bounding box center [492, 406] width 458 height 11
type textarea "yes"
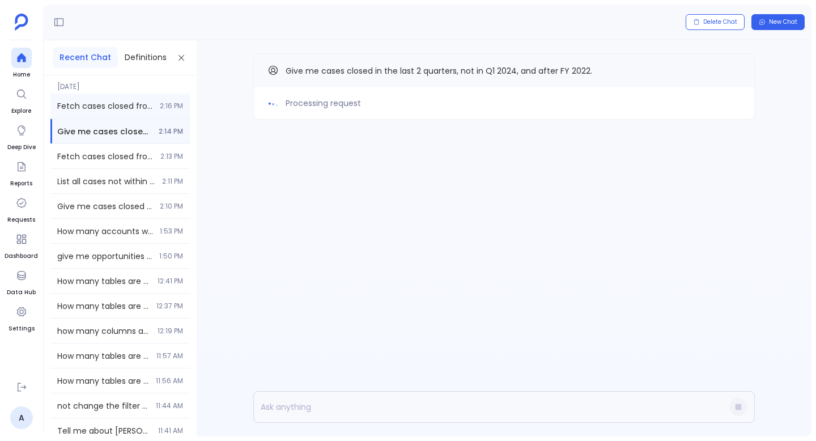
click at [107, 113] on div "Fetch cases closed from the start of 2023 till [DATE] but not in [DATE]. 2:16 PM" at bounding box center [119, 106] width 139 height 25
click at [160, 156] on span "2:13 PM" at bounding box center [171, 156] width 23 height 9
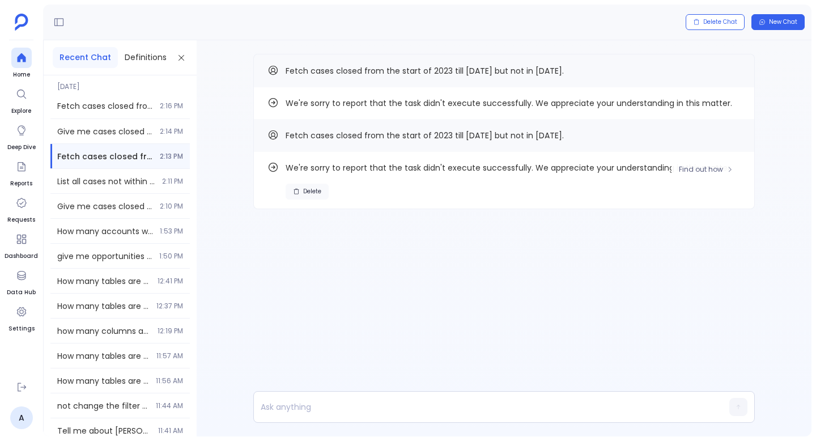
click at [302, 184] on button "Delete" at bounding box center [307, 192] width 43 height 16
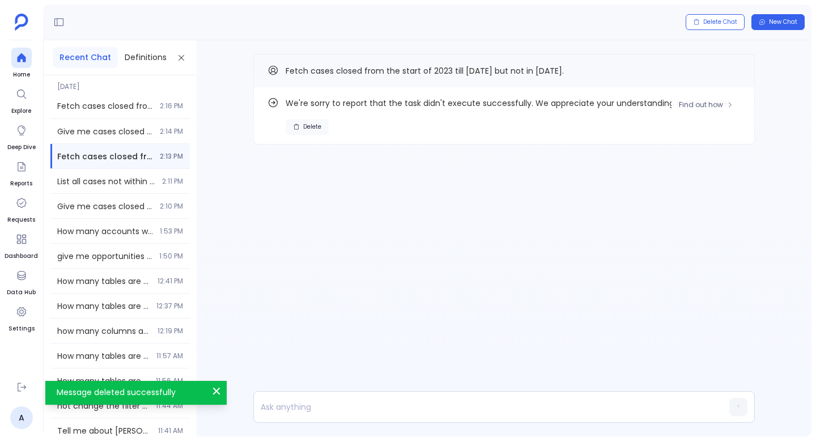
click at [321, 132] on button "Delete" at bounding box center [307, 127] width 43 height 16
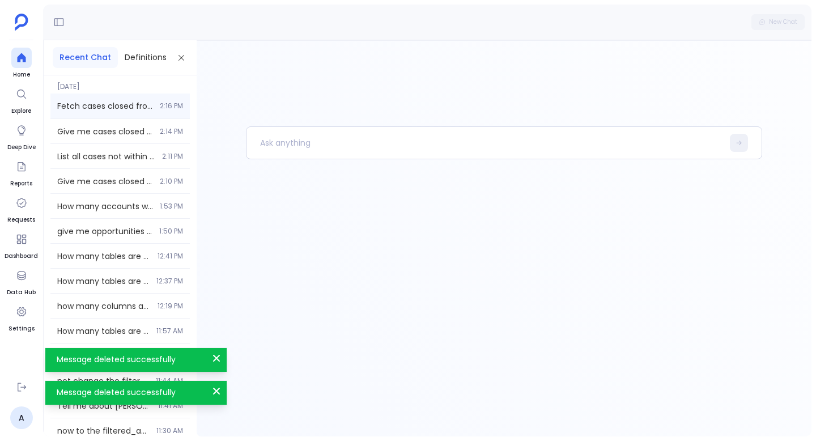
click at [151, 108] on div "Fetch cases closed from the start of 2023 till [DATE] but not in [DATE]. 2:16 PM" at bounding box center [119, 106] width 139 height 25
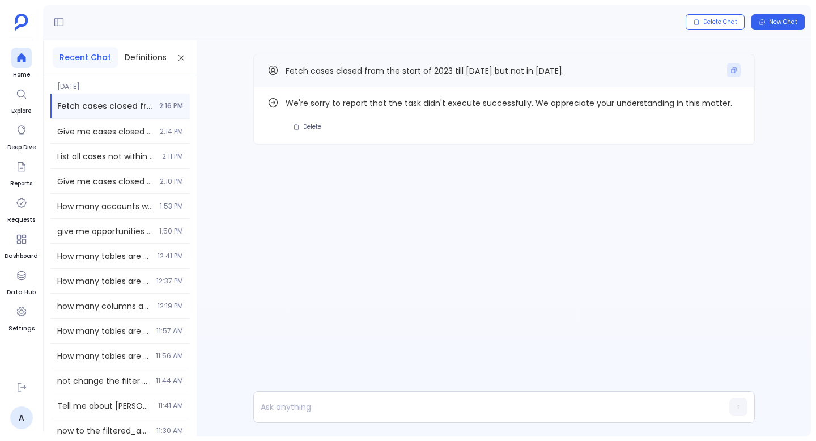
click at [734, 70] on icon "Copy" at bounding box center [734, 70] width 7 height 7
click at [297, 132] on button "Delete" at bounding box center [307, 127] width 43 height 16
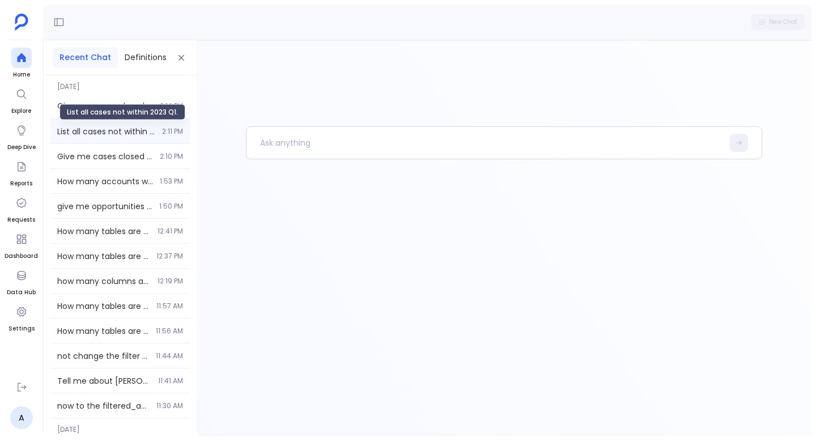
click at [112, 122] on div "List all cases not within 2023 Q1. 2:11 PM" at bounding box center [119, 131] width 139 height 24
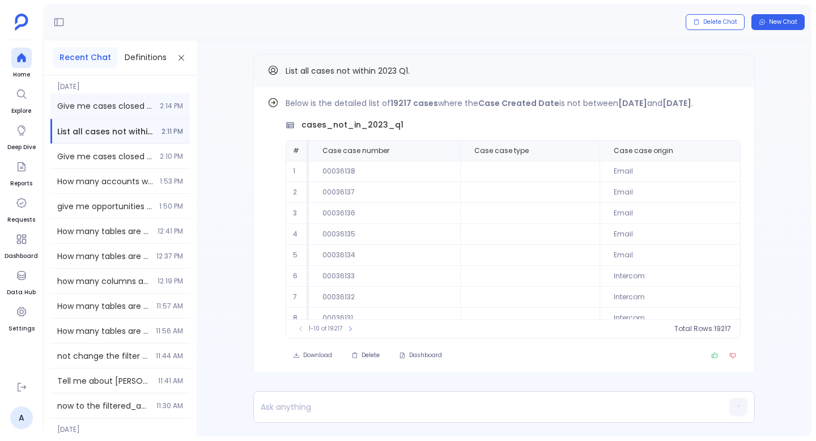
click at [103, 107] on span "Give me cases closed in the last 2 quarters, not in Q1 2024, and after FY 2022." at bounding box center [105, 105] width 96 height 11
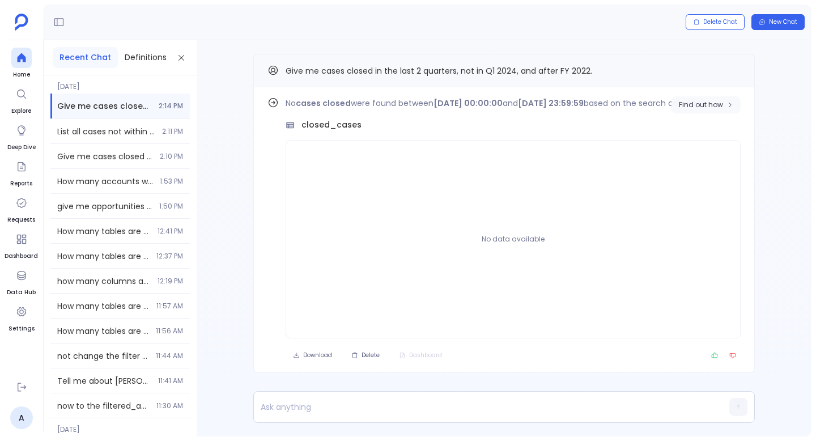
click at [704, 105] on span "Find out how" at bounding box center [701, 104] width 44 height 9
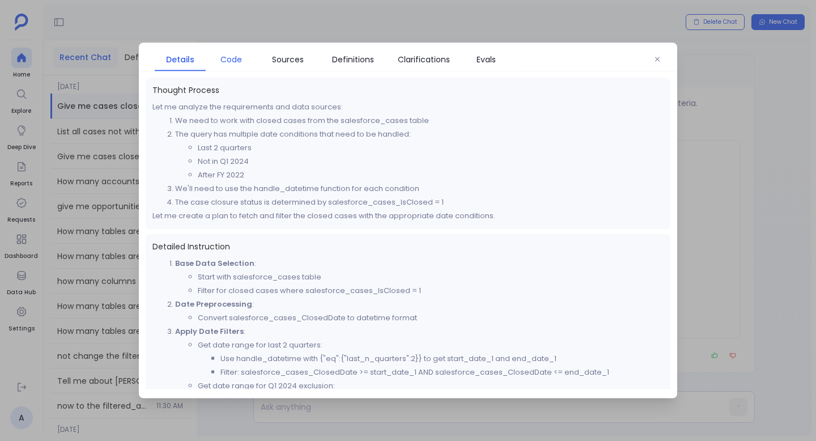
click at [233, 57] on span "Code" at bounding box center [232, 59] width 22 height 12
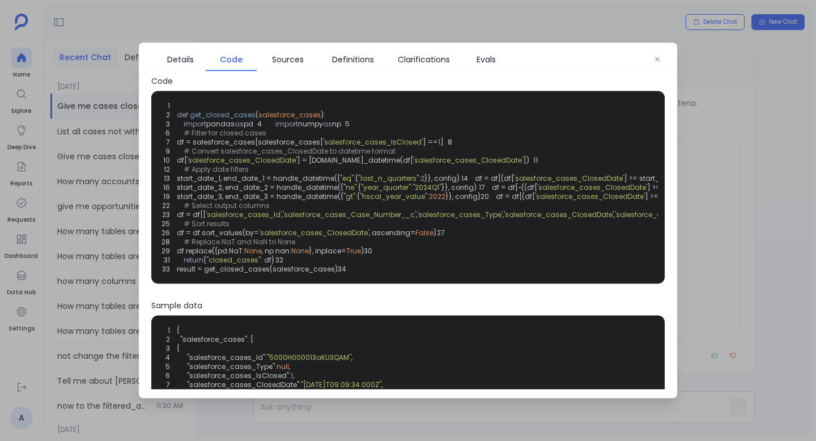
scroll to position [9, 0]
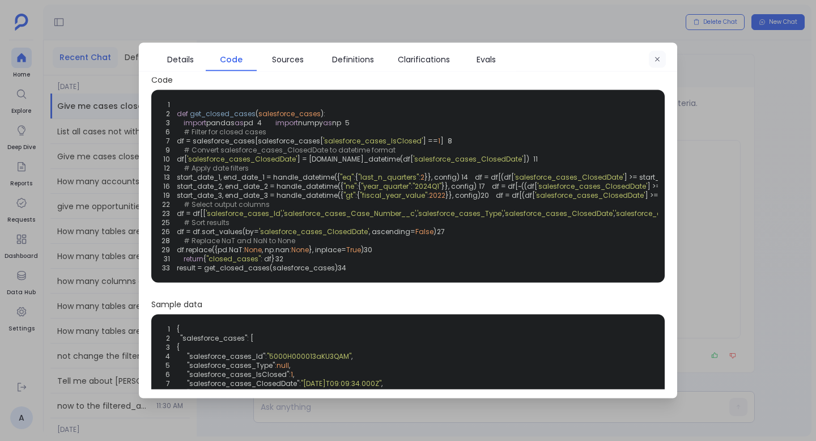
click at [658, 61] on icon "button" at bounding box center [657, 59] width 7 height 7
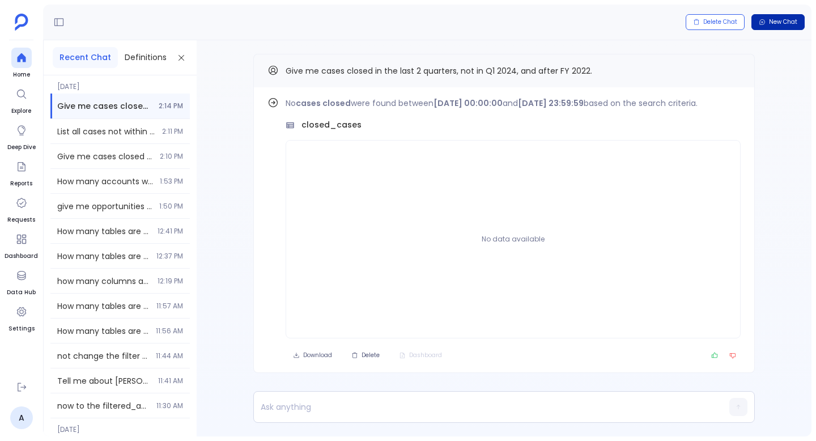
click at [783, 20] on span "New Chat" at bounding box center [783, 22] width 28 height 8
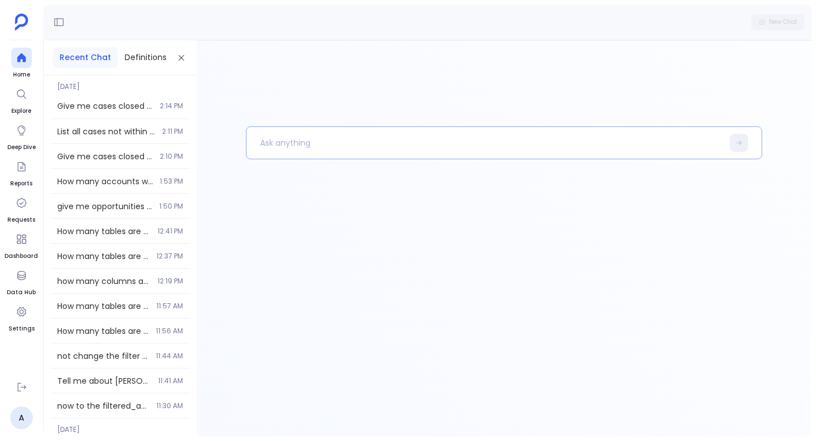
click at [291, 139] on p at bounding box center [485, 142] width 477 height 29
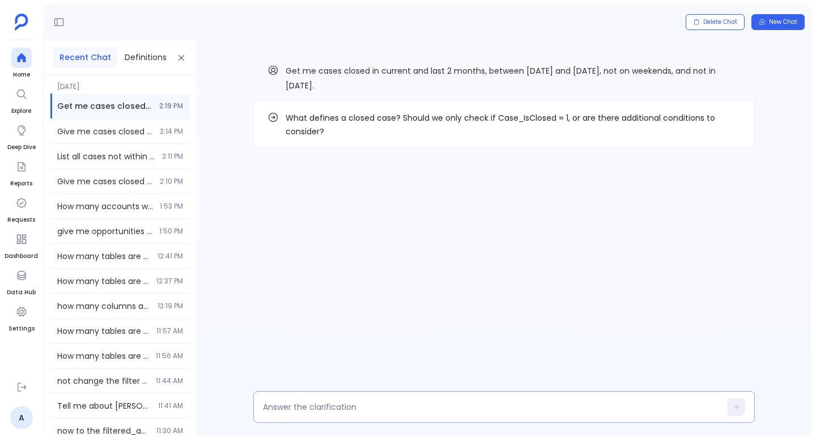
click at [369, 403] on textarea at bounding box center [492, 406] width 458 height 11
type textarea "yes"
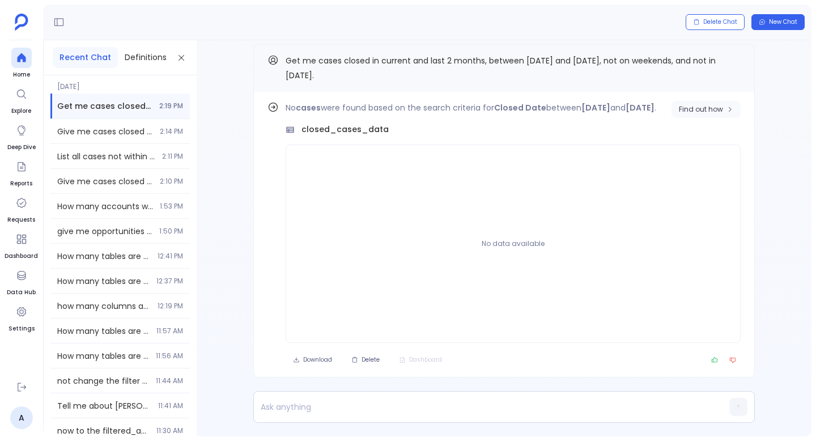
click at [704, 111] on span "Find out how" at bounding box center [701, 109] width 44 height 9
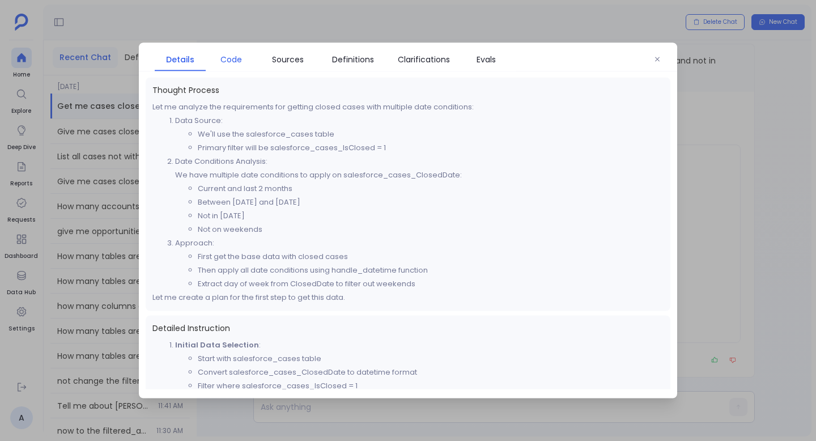
click at [230, 53] on span "Code" at bounding box center [232, 59] width 22 height 12
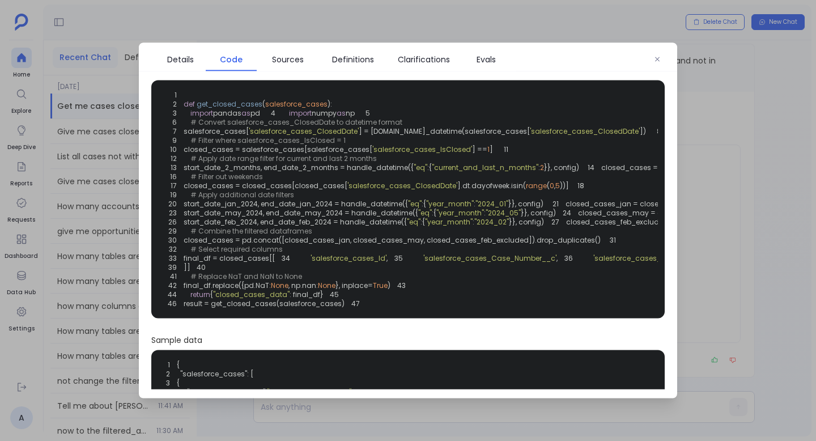
scroll to position [20, 0]
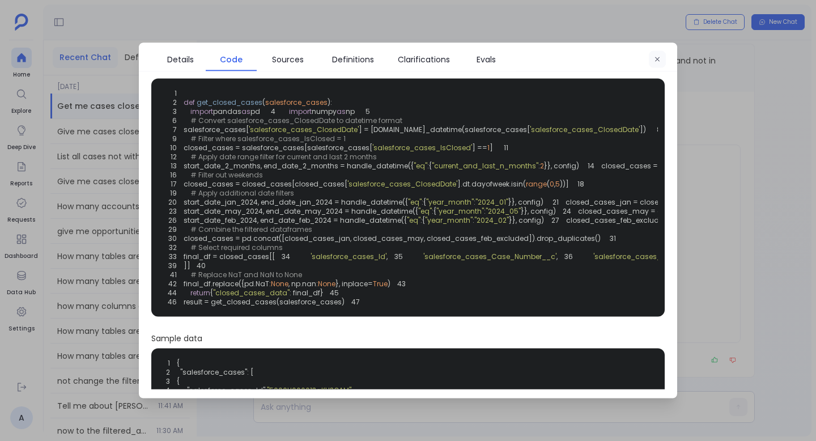
click at [663, 58] on button "button" at bounding box center [657, 59] width 17 height 17
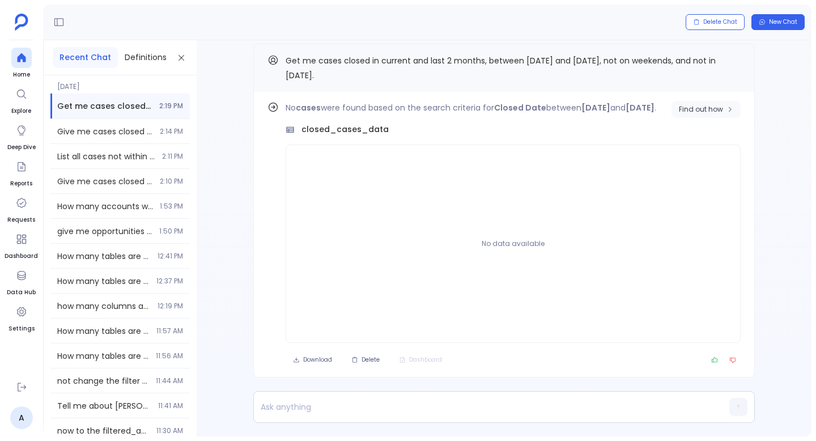
click at [712, 111] on span "Find out how" at bounding box center [701, 109] width 44 height 9
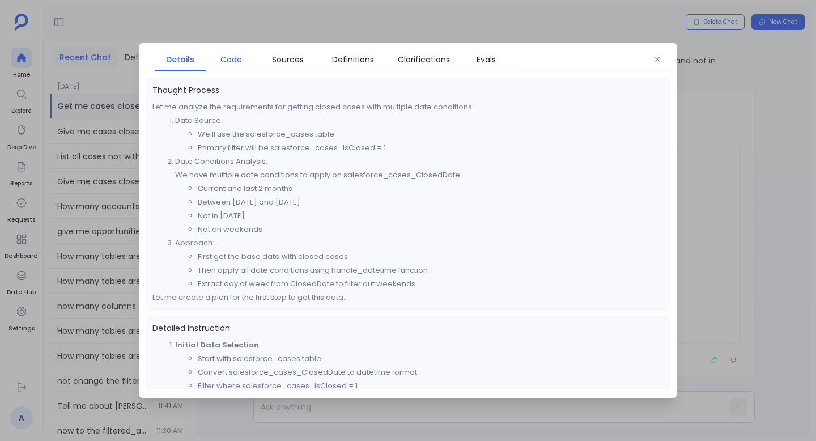
click at [219, 63] on span "Code" at bounding box center [231, 59] width 40 height 12
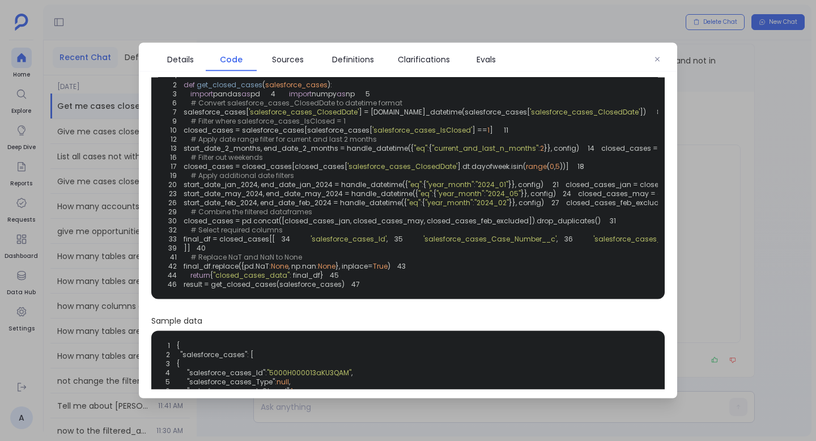
scroll to position [0, 0]
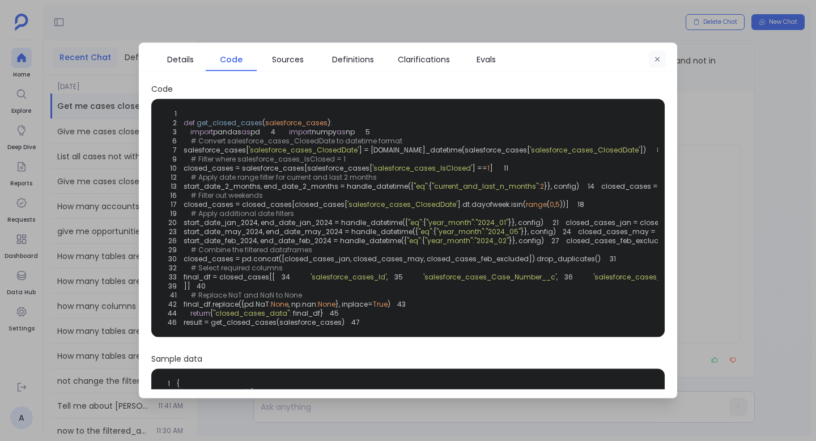
click at [661, 60] on button "button" at bounding box center [657, 59] width 17 height 17
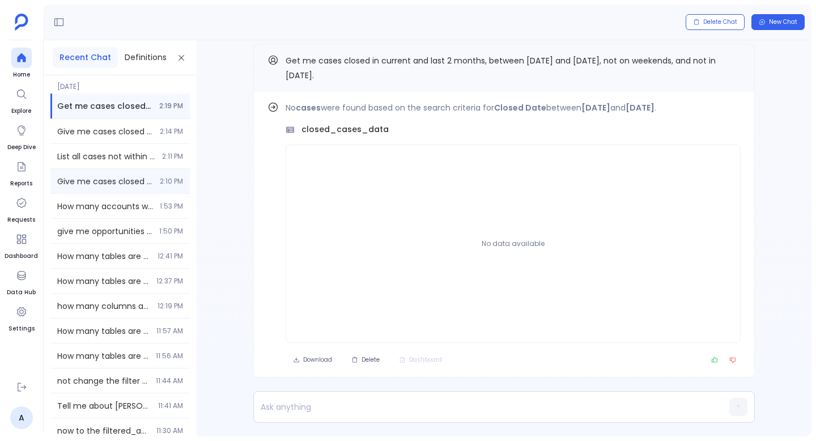
click at [164, 172] on div "Give me cases closed not between [DATE] and [DATE]. 2:10 PM" at bounding box center [119, 181] width 139 height 24
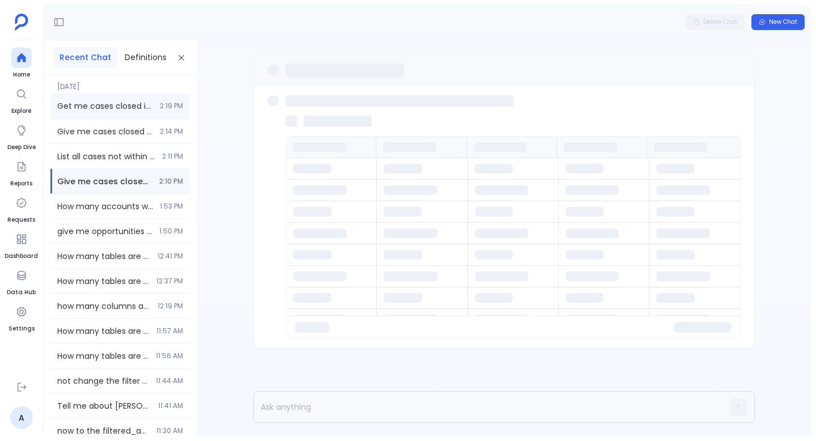
click at [156, 108] on div "Get me cases closed in current and last 2 months, between [DATE] and [DATE], no…" at bounding box center [119, 106] width 139 height 25
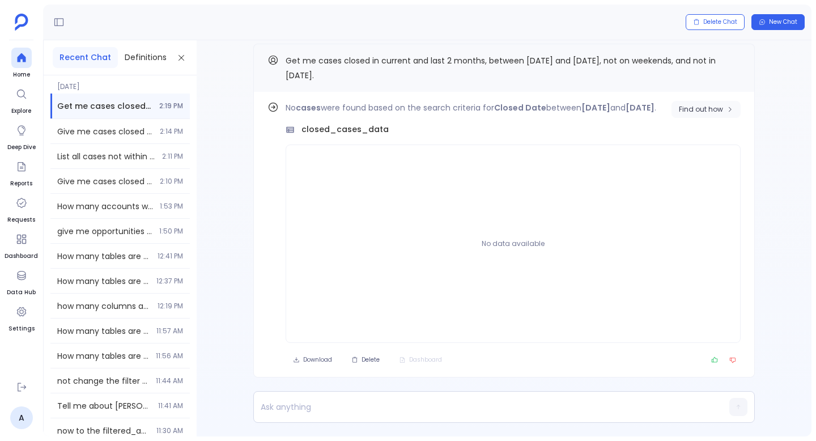
click at [717, 105] on span "Find out how" at bounding box center [701, 109] width 44 height 9
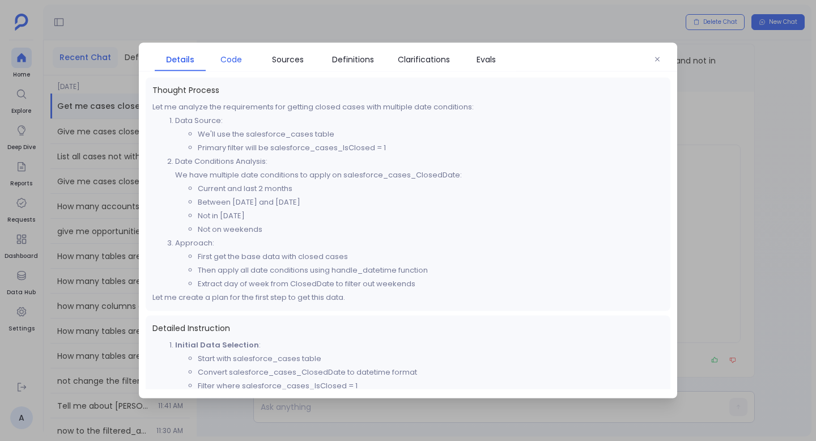
click at [215, 64] on span "Code" at bounding box center [231, 59] width 40 height 12
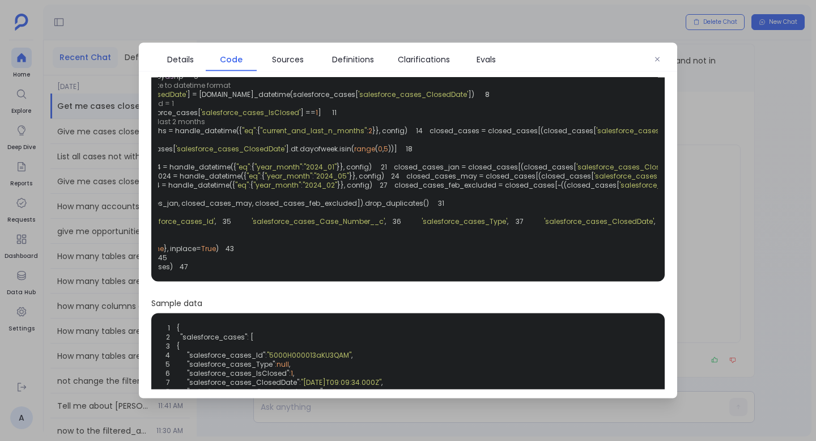
scroll to position [0, 222]
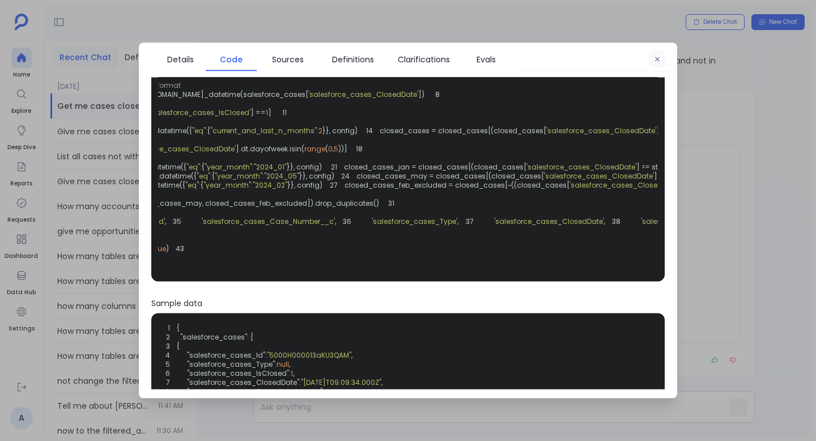
click at [655, 61] on icon "button" at bounding box center [657, 59] width 5 height 5
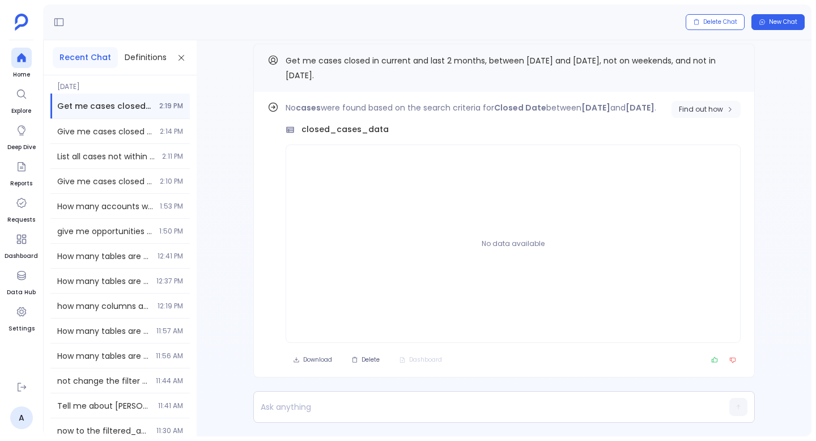
click at [688, 115] on button "Find out how" at bounding box center [706, 109] width 69 height 17
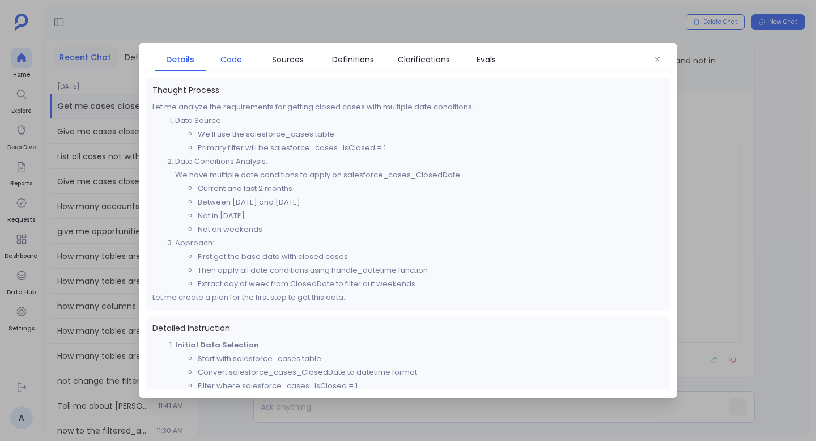
click at [228, 61] on span "Code" at bounding box center [232, 59] width 22 height 12
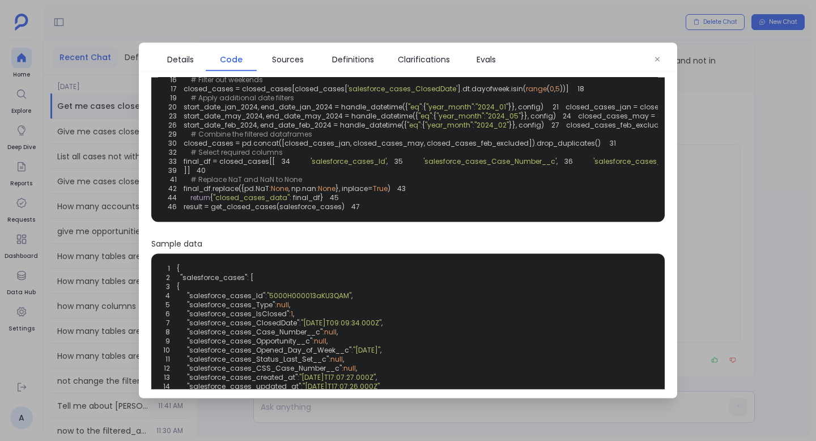
scroll to position [139, 0]
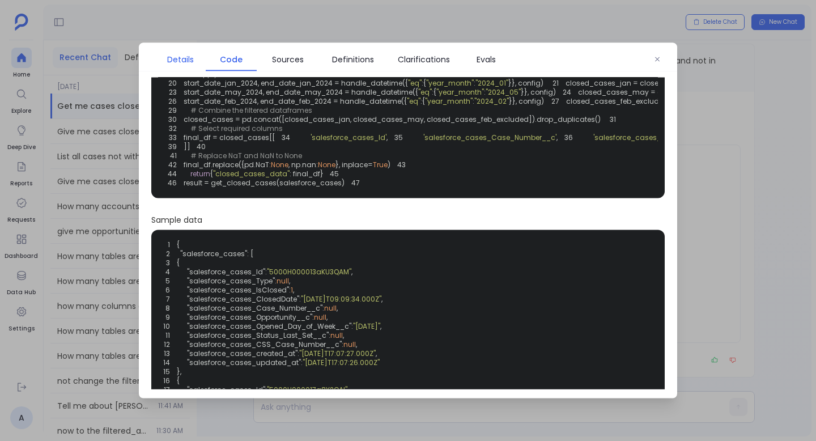
click at [163, 60] on span "Details" at bounding box center [180, 59] width 40 height 12
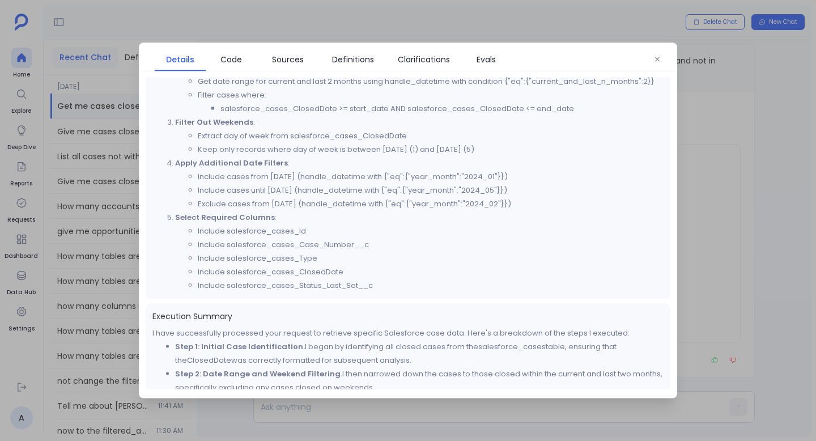
scroll to position [412, 0]
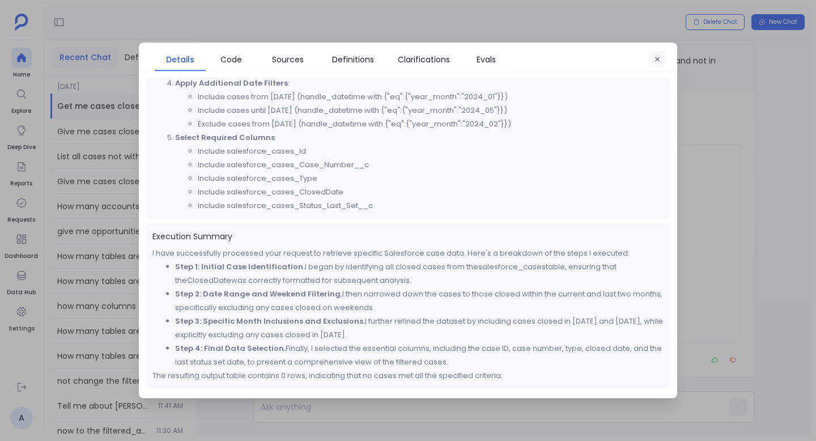
click at [651, 58] on button "button" at bounding box center [657, 59] width 17 height 17
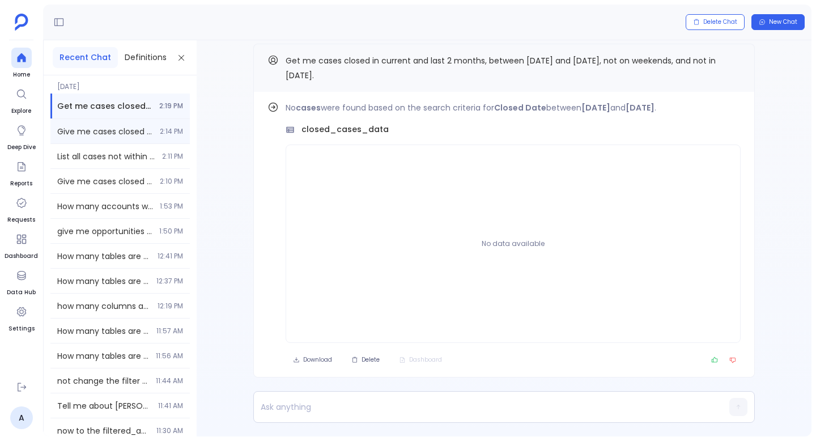
click at [139, 137] on div "Give me cases closed in the last 2 quarters, not in Q1 2024, and after FY 2022.…" at bounding box center [119, 131] width 139 height 24
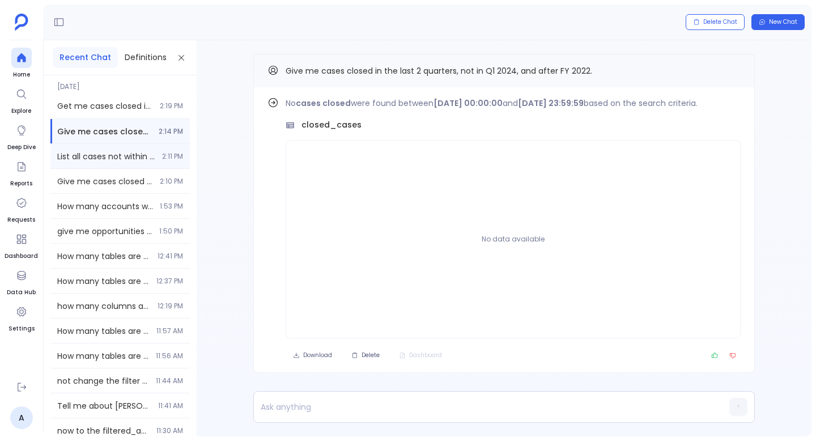
click at [154, 155] on div "List all cases not within 2023 Q1. 2:11 PM" at bounding box center [119, 156] width 139 height 24
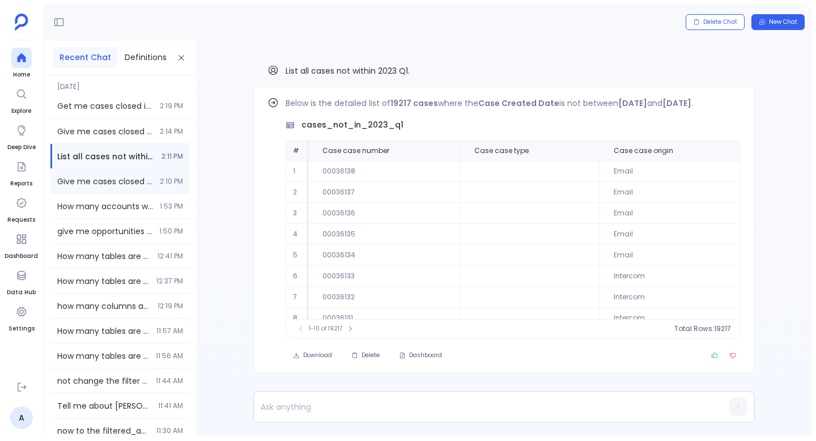
click at [162, 171] on div "Give me cases closed not between [DATE] and [DATE]. 2:10 PM" at bounding box center [119, 181] width 139 height 24
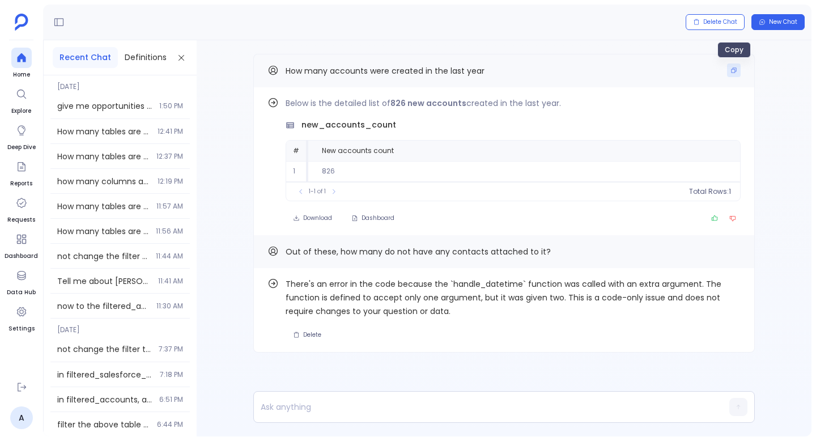
click at [738, 64] on button "Copy" at bounding box center [734, 70] width 14 height 14
click at [732, 77] on button "Copy" at bounding box center [734, 70] width 14 height 14
click at [736, 70] on icon "Copy" at bounding box center [734, 70] width 7 height 7
click at [728, 251] on button "Copy" at bounding box center [734, 251] width 14 height 14
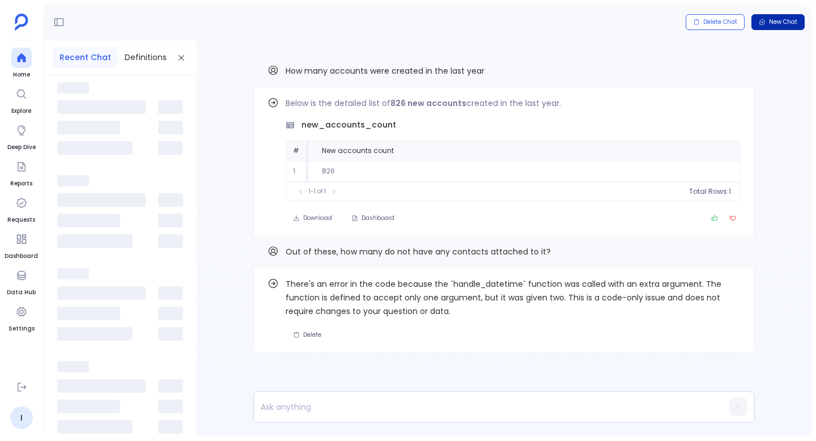
click at [770, 22] on span "New Chat" at bounding box center [783, 22] width 28 height 8
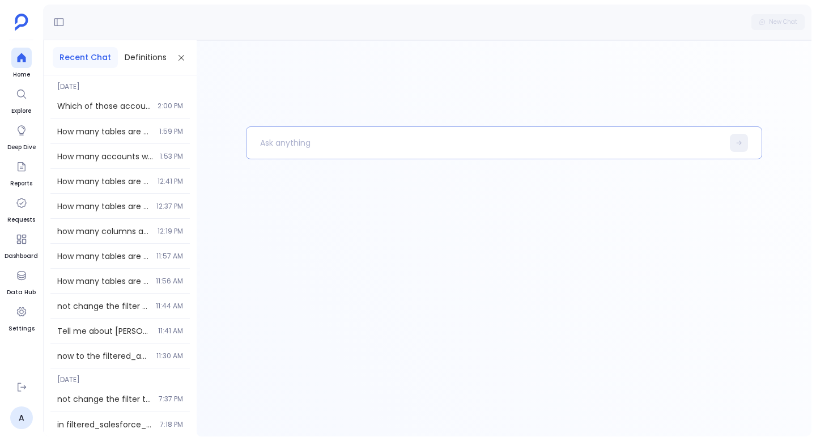
click at [311, 151] on p at bounding box center [485, 142] width 477 height 29
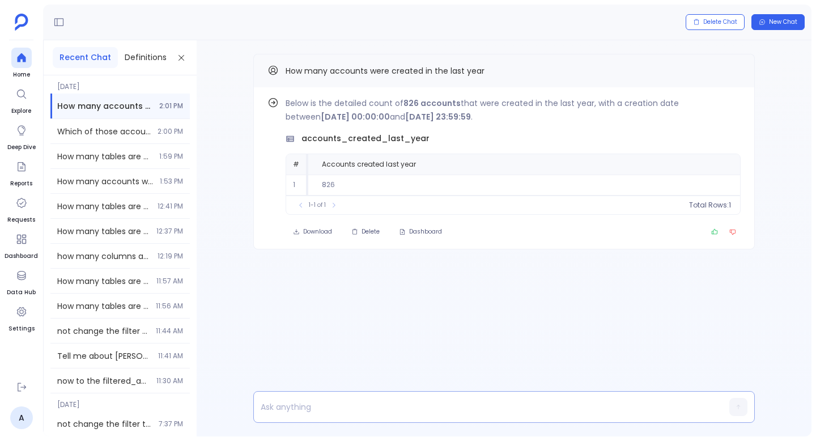
click at [443, 417] on div at bounding box center [482, 407] width 457 height 31
click at [435, 401] on p at bounding box center [482, 407] width 457 height 16
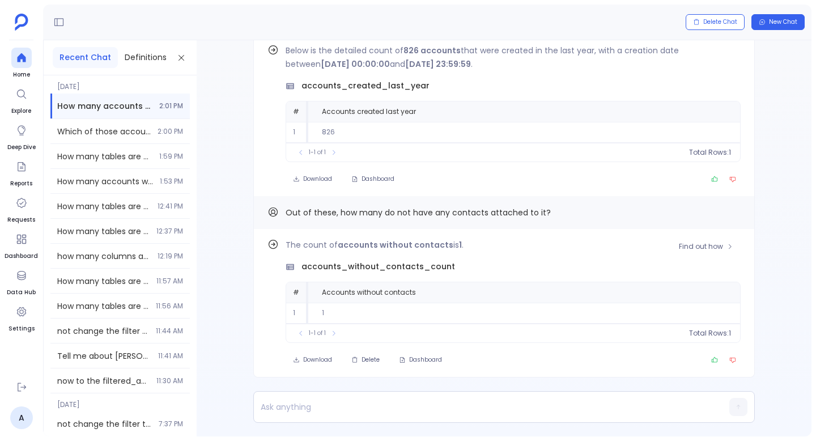
click at [713, 256] on div "The count of accounts without contacts is 1 . accounts_without_contacts_count #…" at bounding box center [513, 290] width 455 height 105
click at [708, 250] on span "Find out how" at bounding box center [701, 246] width 44 height 9
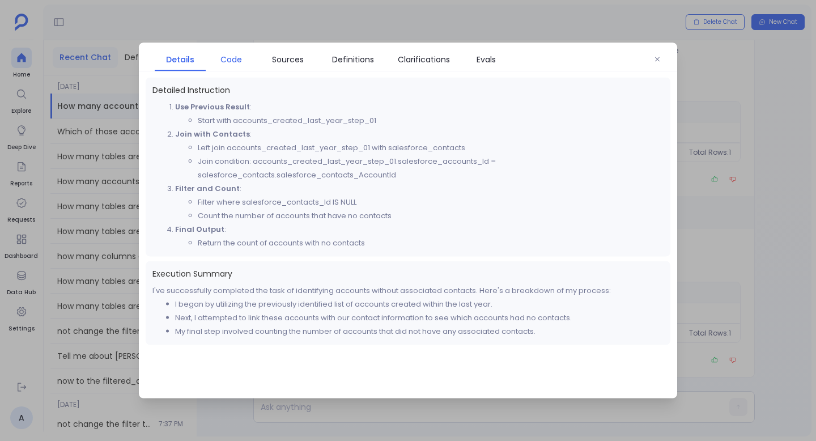
click at [236, 63] on span "Code" at bounding box center [232, 59] width 22 height 12
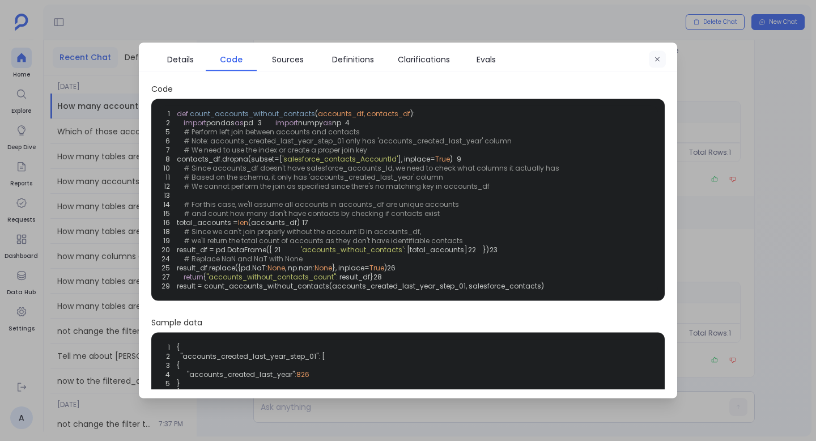
click at [660, 59] on icon "button" at bounding box center [657, 59] width 7 height 7
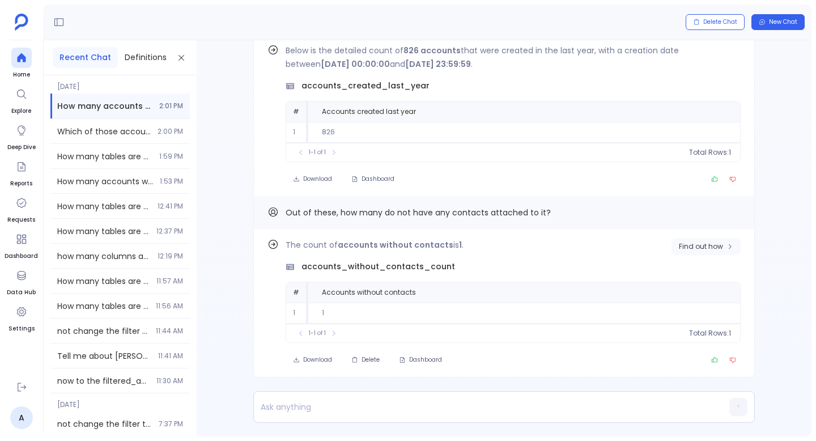
click at [689, 249] on span "Find out how" at bounding box center [701, 246] width 44 height 9
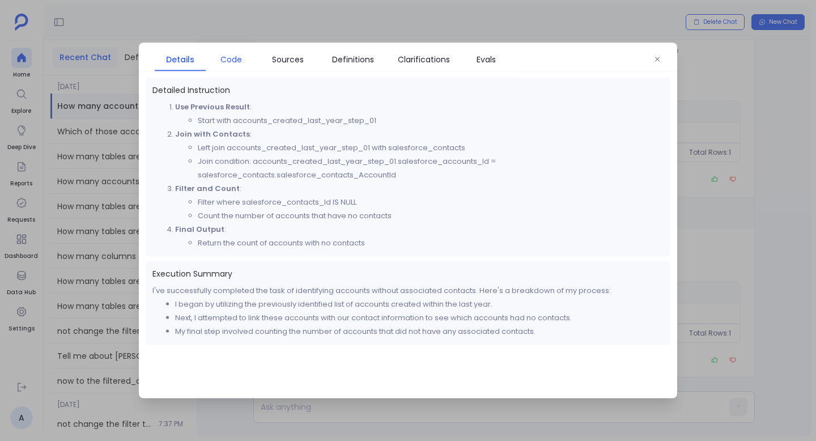
click at [230, 69] on link "Code" at bounding box center [231, 60] width 51 height 24
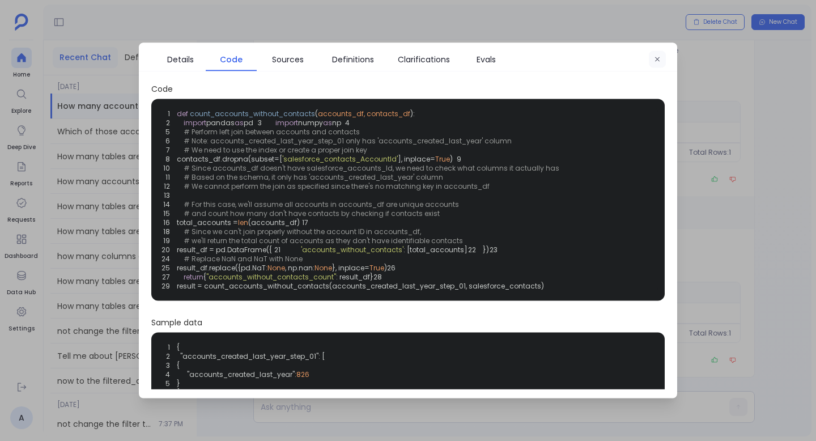
click at [652, 64] on button "button" at bounding box center [657, 59] width 17 height 17
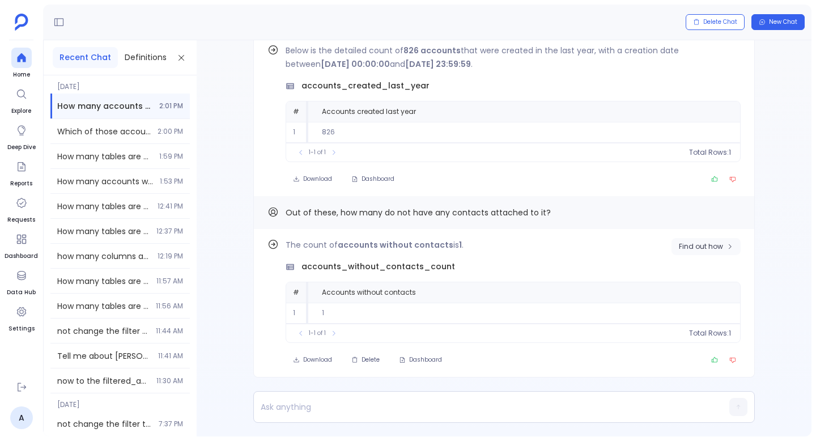
click at [712, 240] on button "Find out how" at bounding box center [706, 246] width 69 height 17
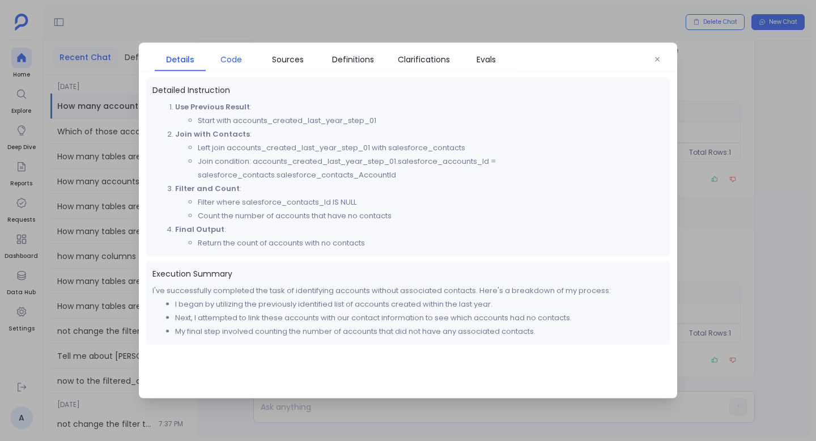
click at [237, 59] on span "Code" at bounding box center [232, 59] width 22 height 12
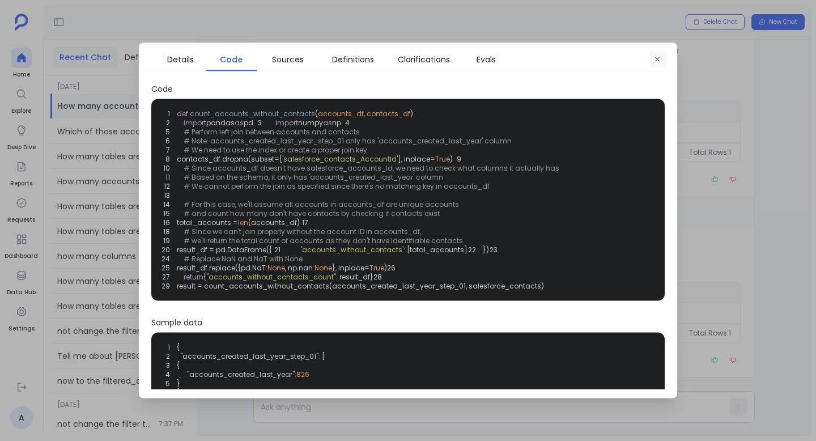
click at [655, 57] on icon "button" at bounding box center [657, 59] width 7 height 7
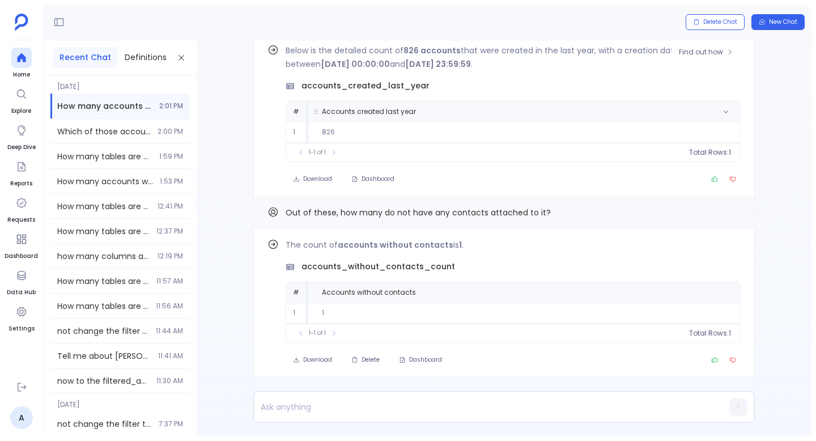
scroll to position [-53, 0]
